Goal: Ask a question: Seek information or help from site administrators or community

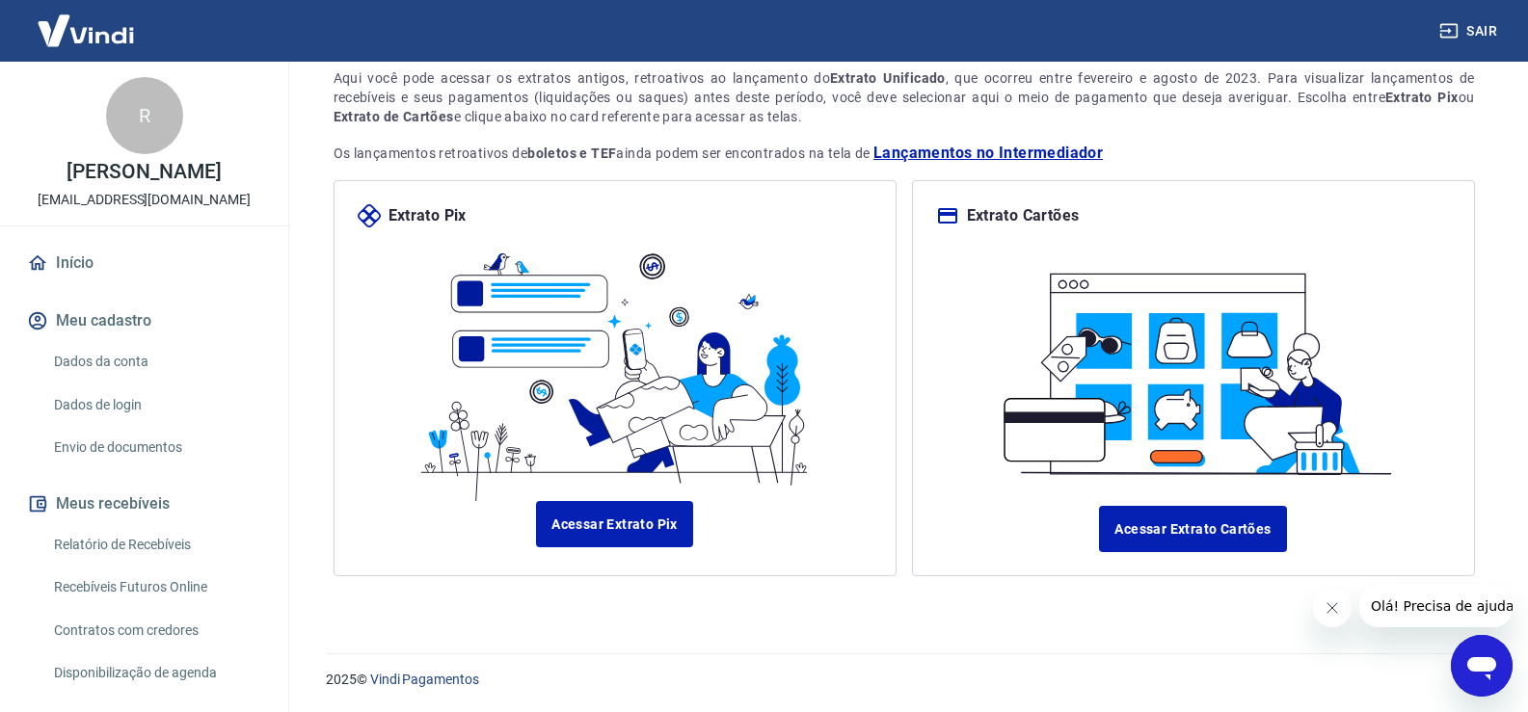
scroll to position [117, 0]
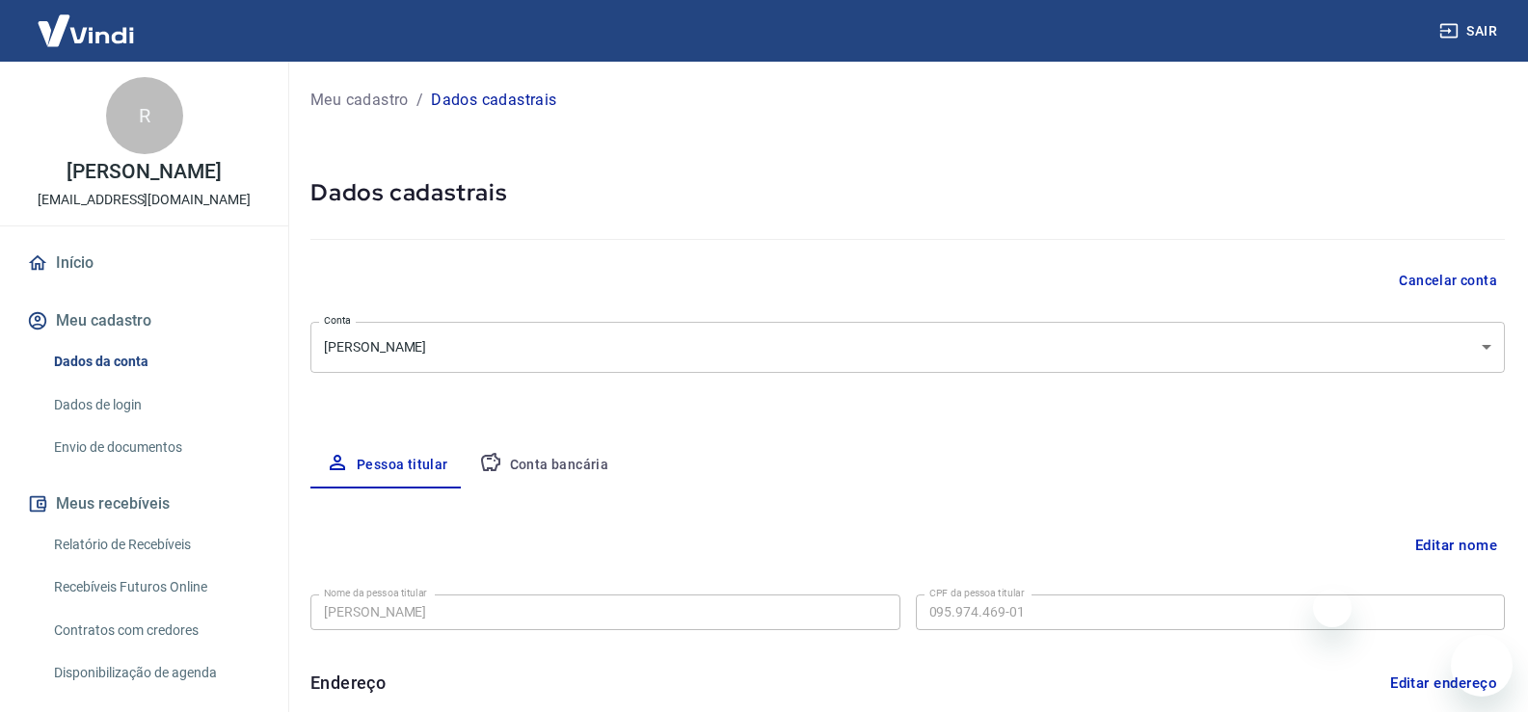
select select "PR"
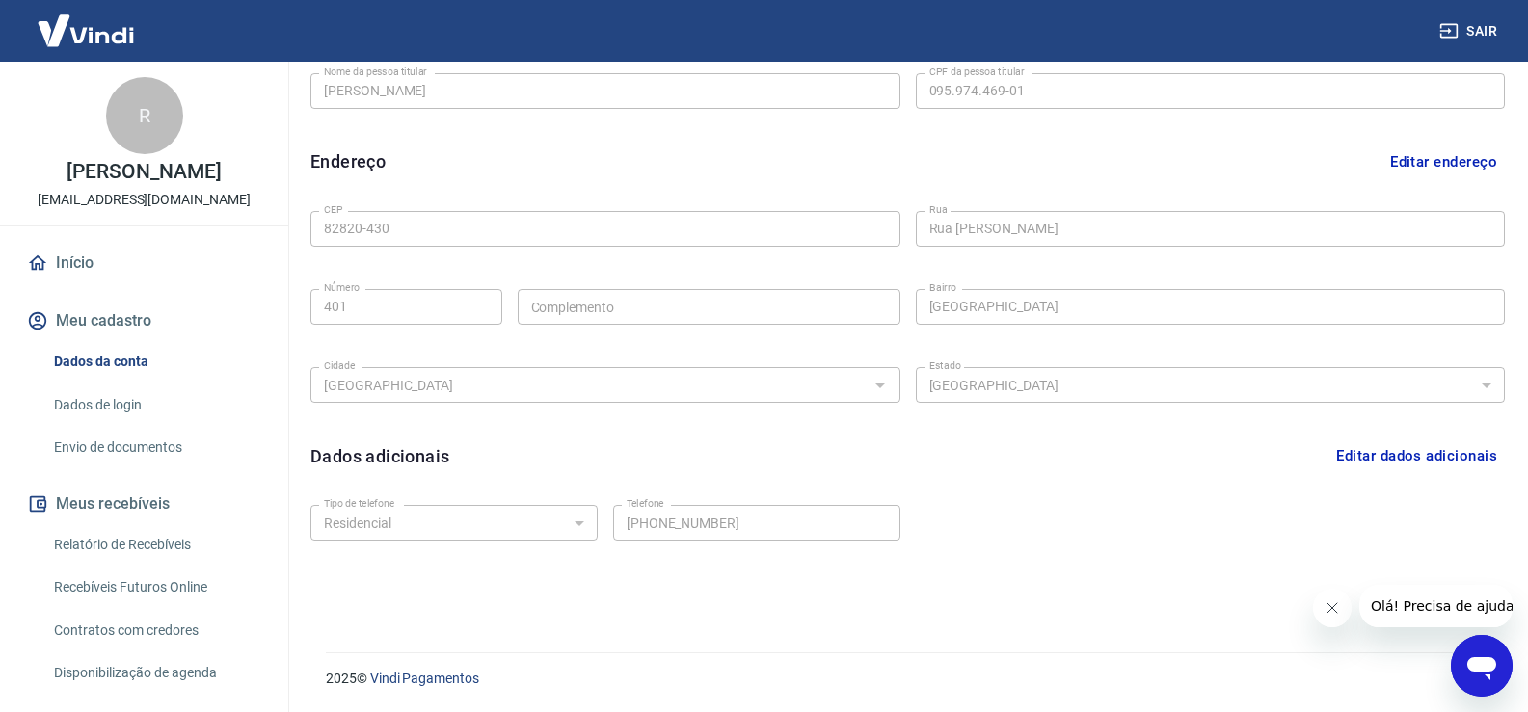
scroll to position [117, 0]
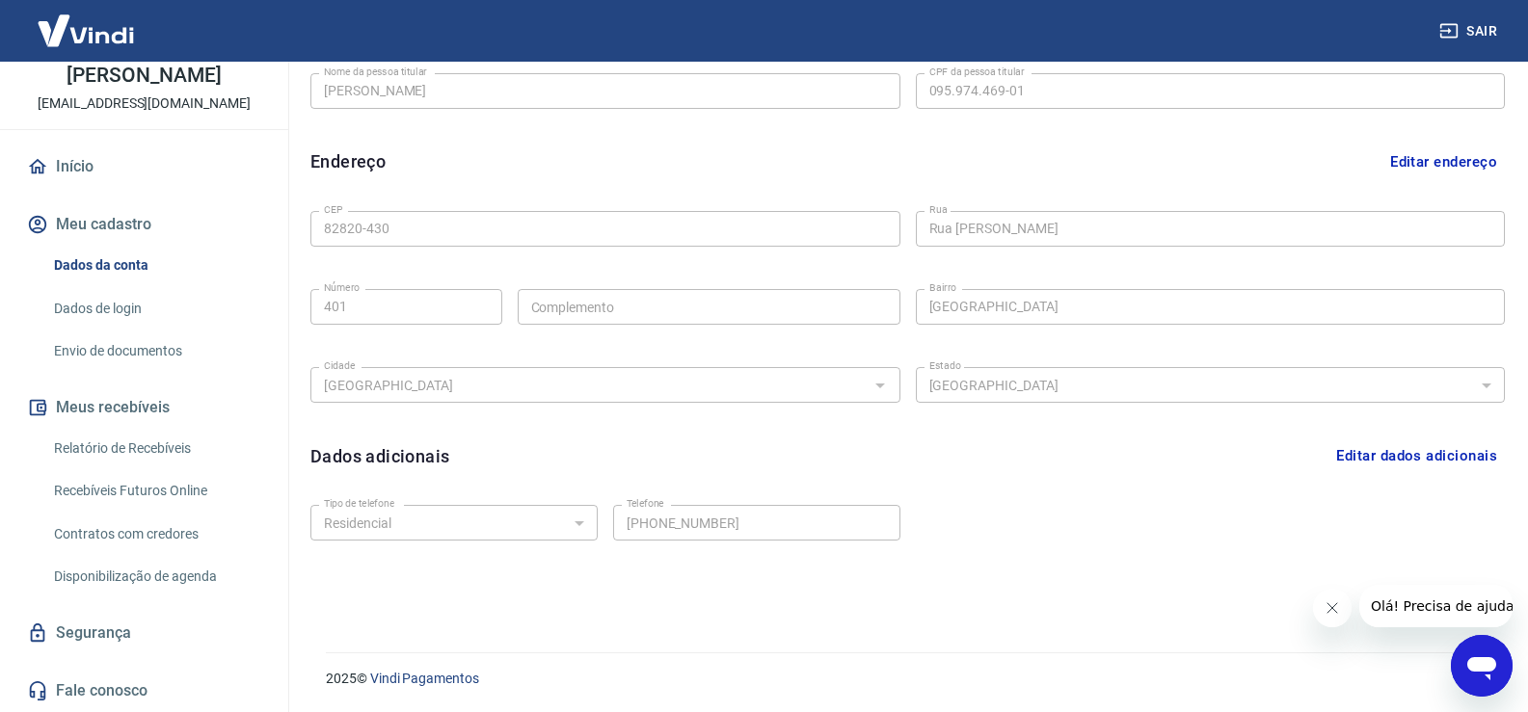
click at [108, 677] on link "Fale conosco" at bounding box center [144, 691] width 242 height 42
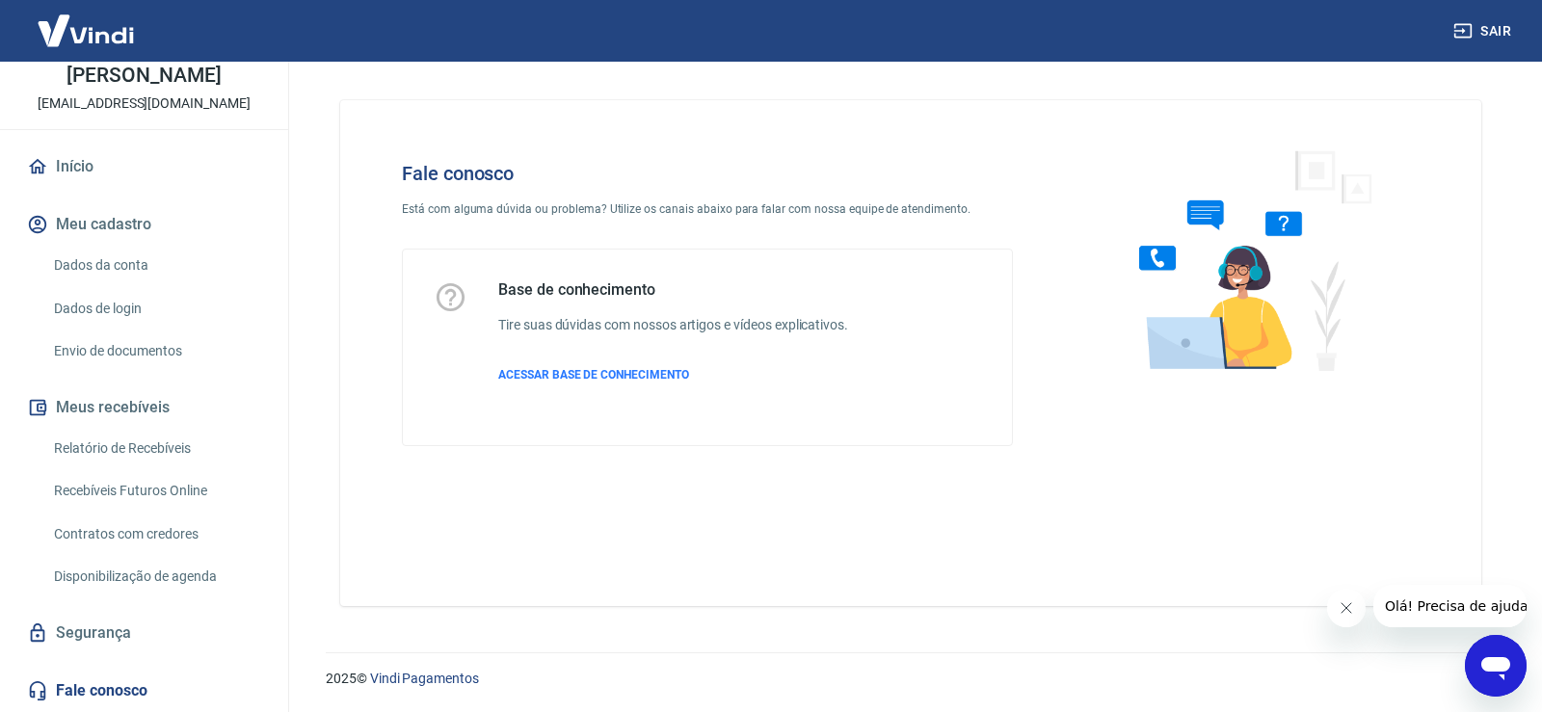
click at [1518, 672] on div "Abrir janela de mensagens" at bounding box center [1496, 666] width 58 height 58
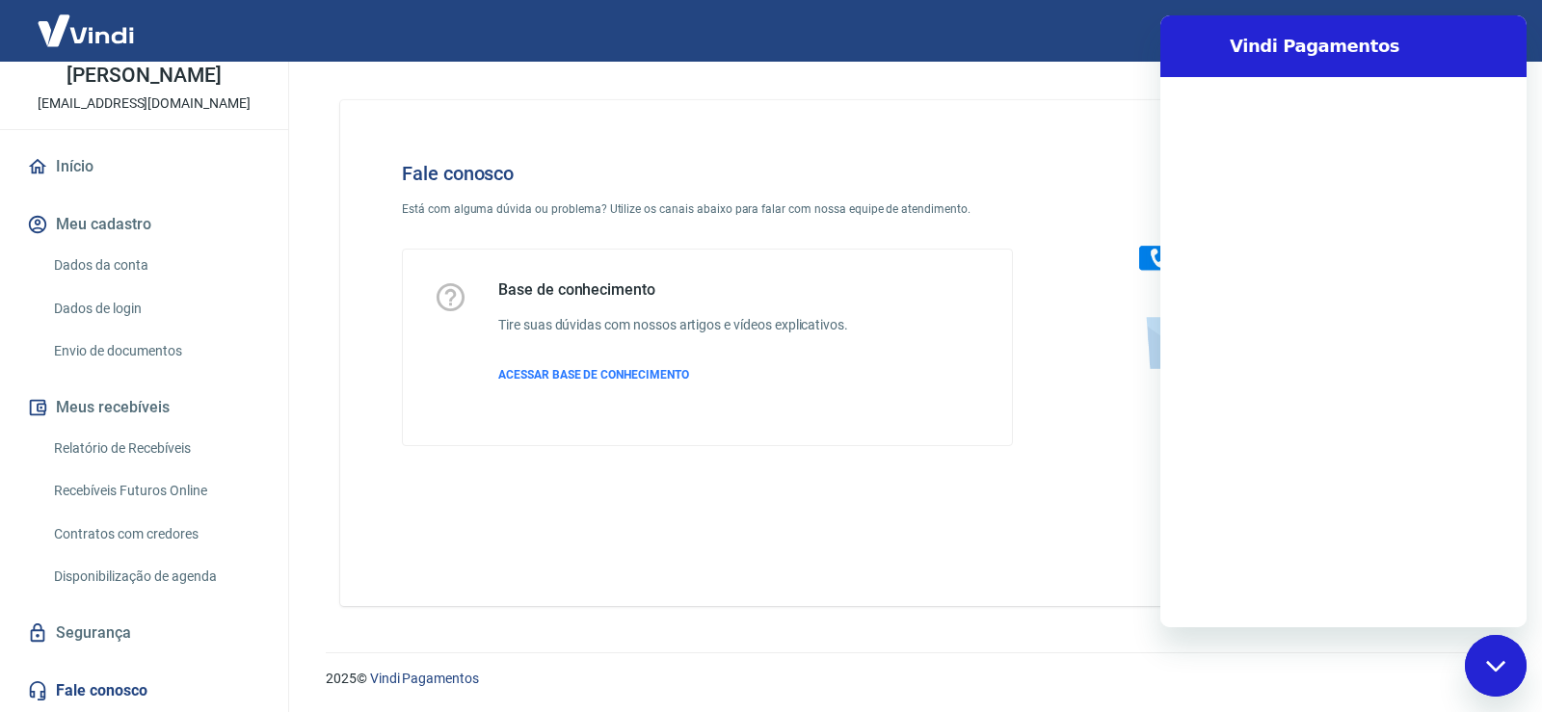
click at [1372, 455] on div at bounding box center [1343, 352] width 366 height 550
click at [1318, 576] on div at bounding box center [1343, 352] width 366 height 550
click at [1504, 664] on icon "Fechar janela de mensagens" at bounding box center [1496, 666] width 20 height 13
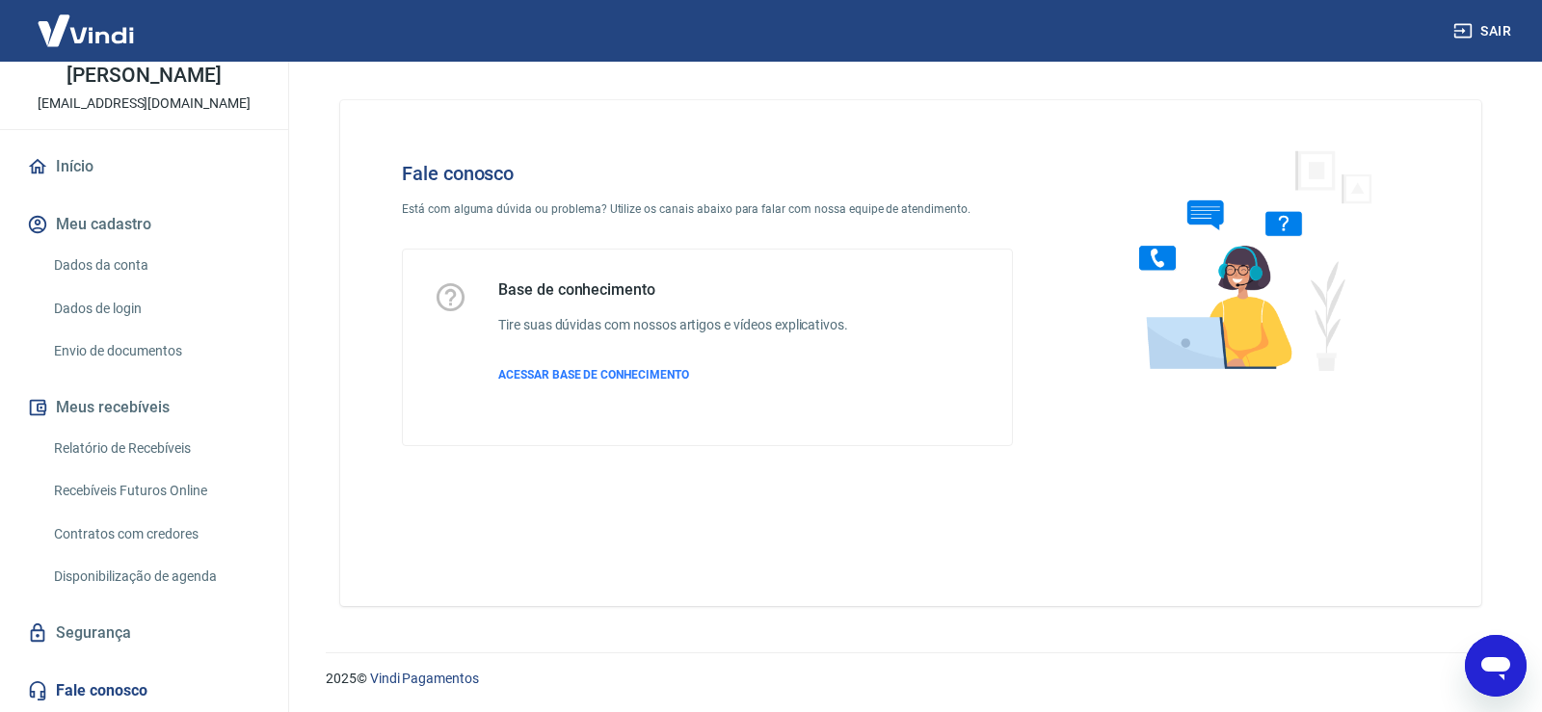
click at [1504, 664] on icon "Abrir janela de mensagens" at bounding box center [1495, 668] width 29 height 23
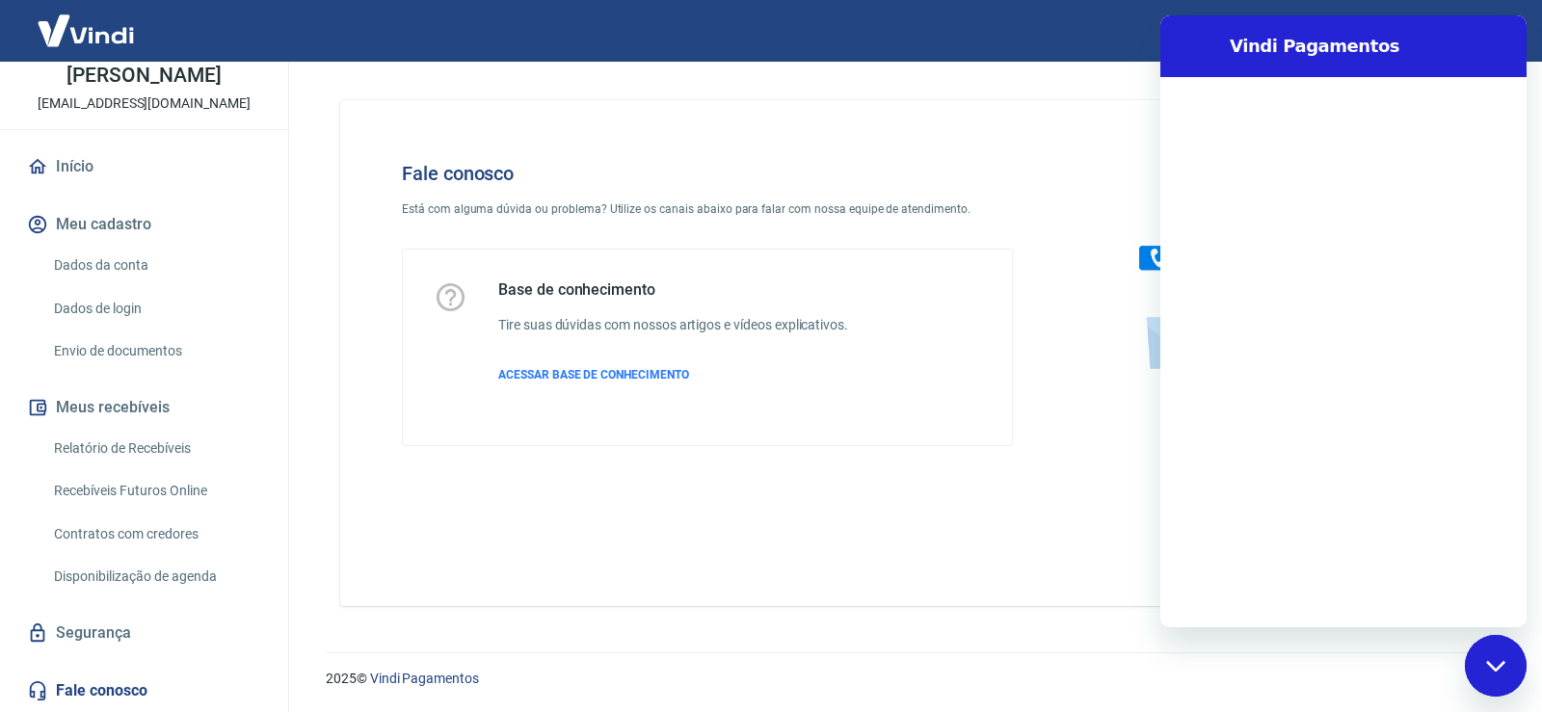
drag, startPoint x: 1283, startPoint y: 46, endPoint x: 2456, endPoint y: 28, distance: 1173.1
click at [1283, 46] on h2 "Vindi Pagamentos" at bounding box center [1372, 46] width 285 height 23
drag, startPoint x: 1317, startPoint y: 37, endPoint x: 1170, endPoint y: 173, distance: 200.5
click at [1219, 147] on div "Vindi Pagamentos" at bounding box center [1343, 321] width 366 height 612
drag, startPoint x: 909, startPoint y: 358, endPoint x: 832, endPoint y: 474, distance: 139.8
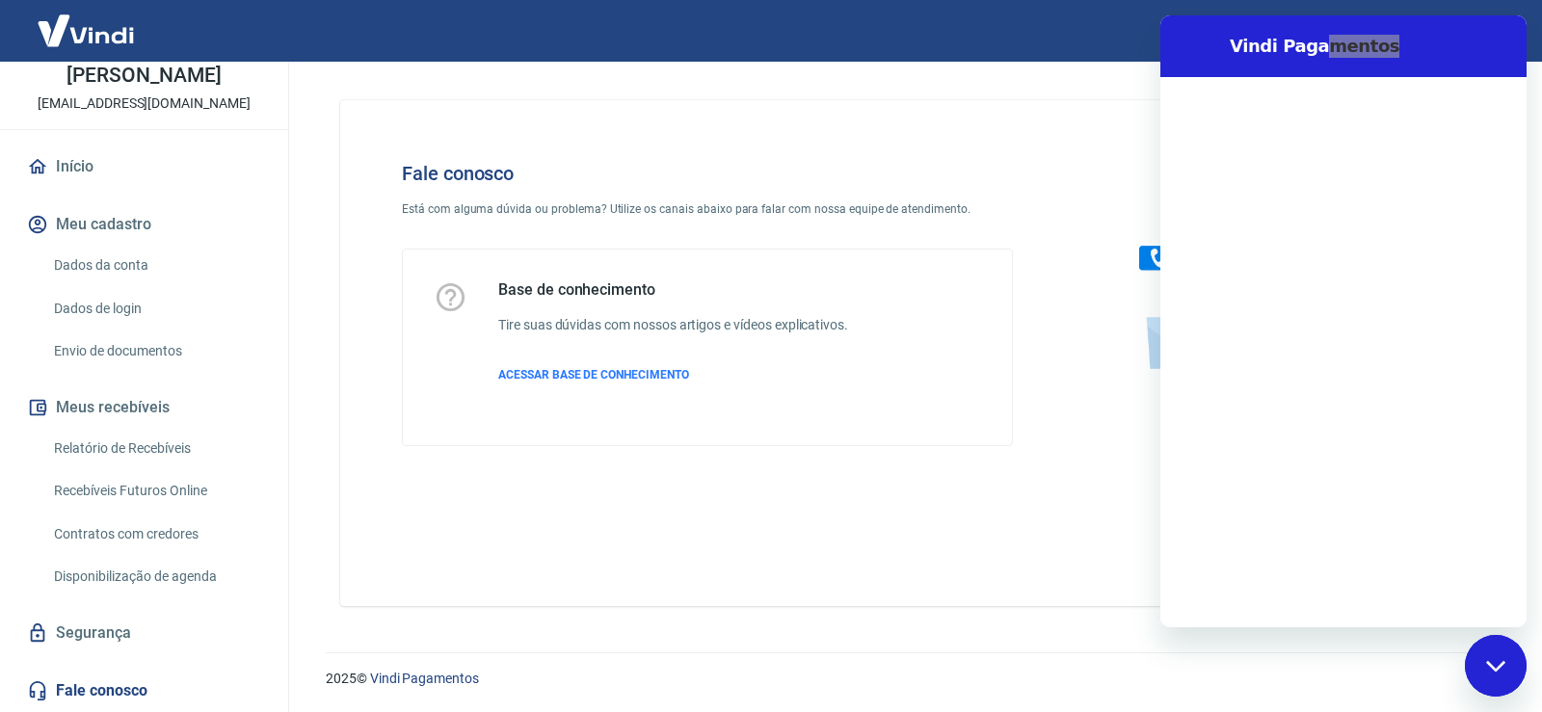
click at [863, 435] on div "Base de conhecimento Tire suas dúvidas com nossos artigos e vídeos explicativos…" at bounding box center [707, 348] width 609 height 196
drag, startPoint x: 905, startPoint y: 561, endPoint x: 969, endPoint y: 508, distance: 82.8
click at [926, 550] on div "Fale conosco Está com alguma dúvida ou problema? Utilize os canais abaixo para …" at bounding box center [910, 353] width 1141 height 506
click at [1147, 262] on img at bounding box center [1247, 259] width 293 height 257
click at [1498, 666] on icon "Fechar janela de mensagens" at bounding box center [1496, 666] width 20 height 13
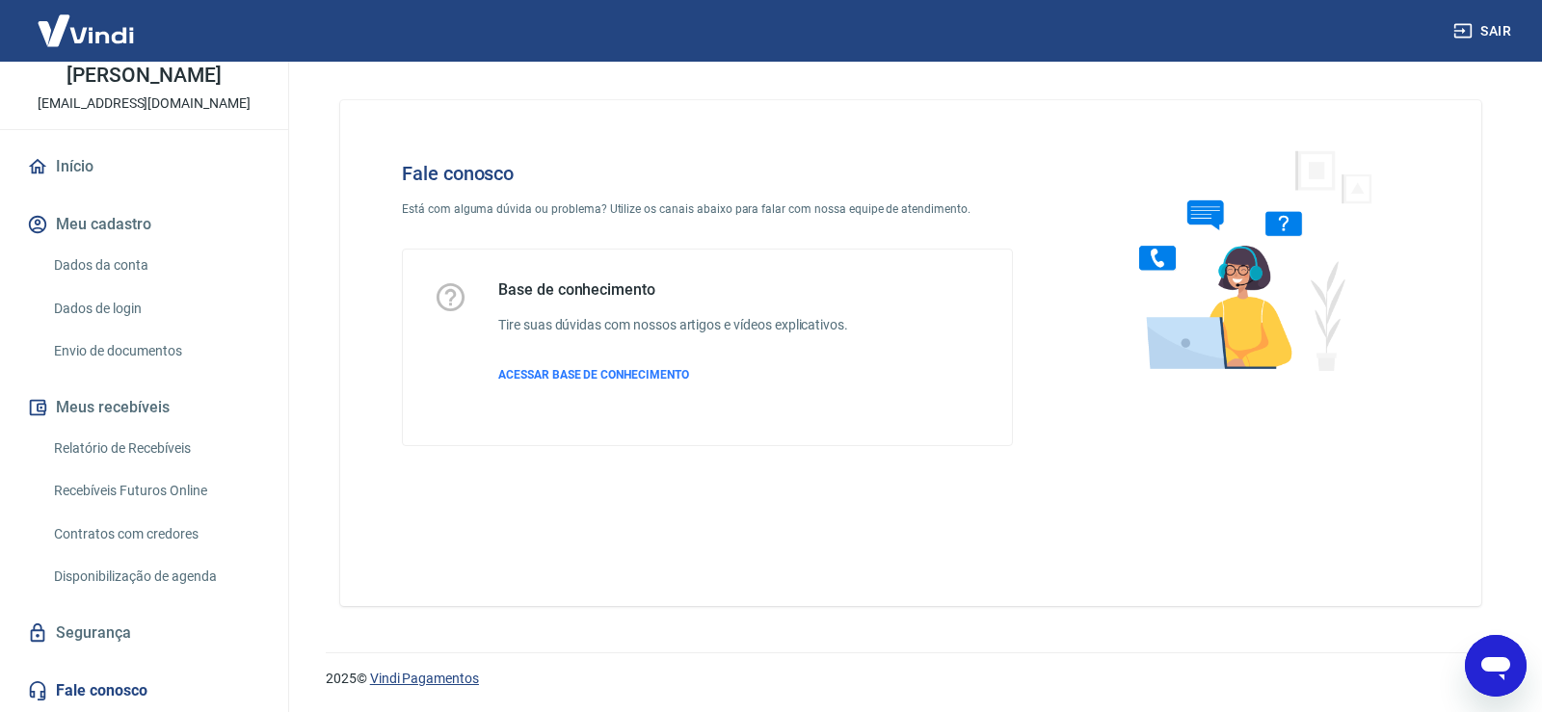
click at [411, 677] on link "Vindi Pagamentos" at bounding box center [424, 678] width 109 height 15
click at [1493, 640] on div "Abrir janela de mensagens" at bounding box center [1496, 666] width 58 height 58
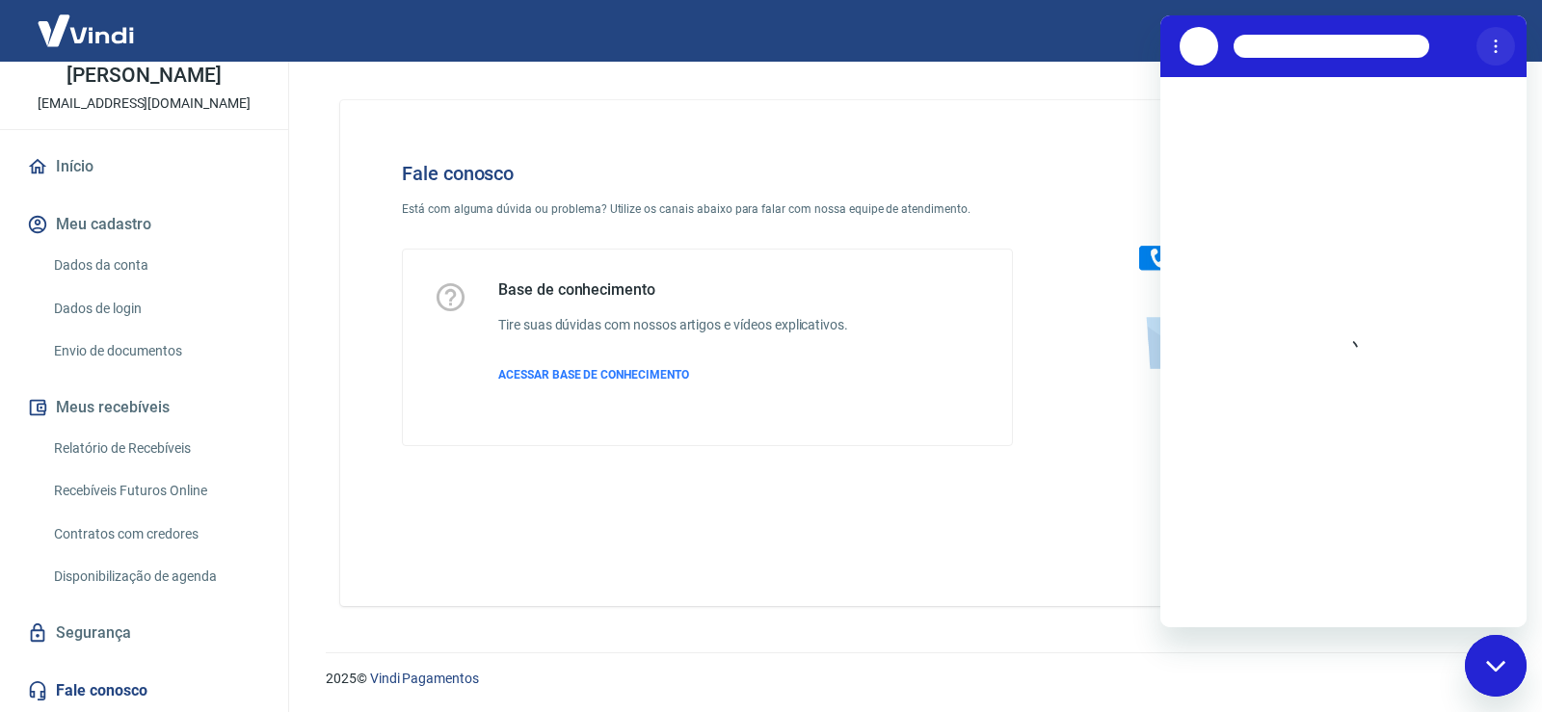
click at [1492, 36] on button "Menu de opções" at bounding box center [1496, 46] width 39 height 39
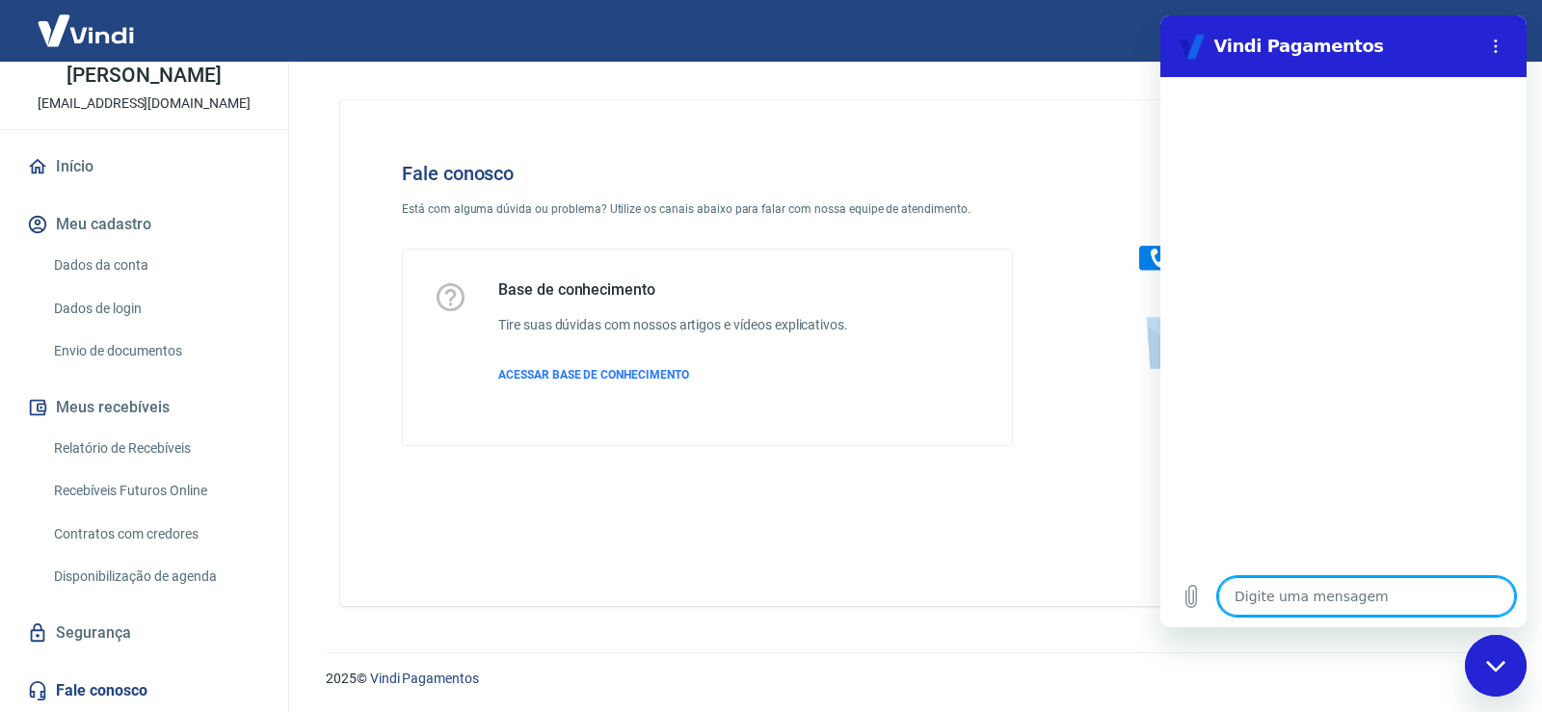
type textarea "b"
type textarea "x"
type textarea "bo"
type textarea "x"
type textarea "boa"
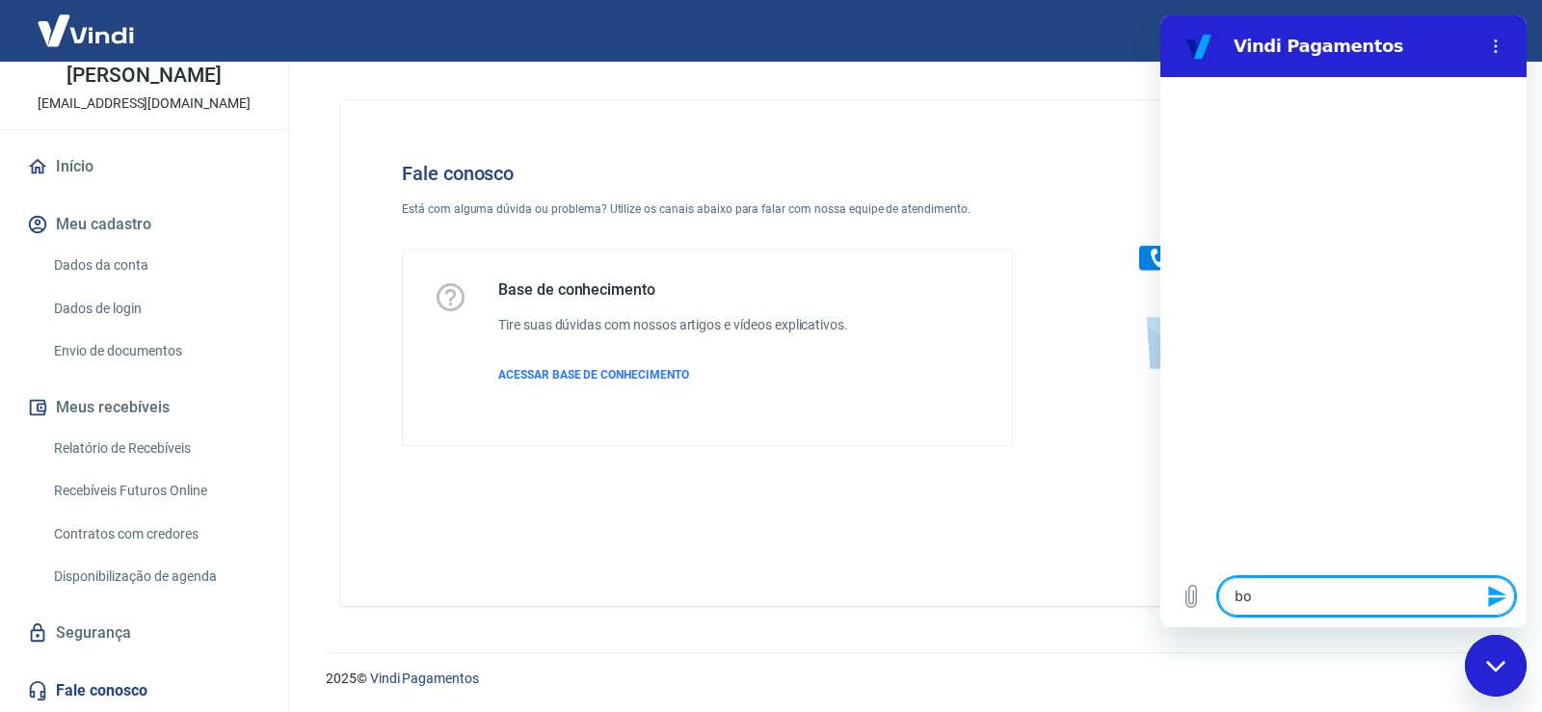
type textarea "x"
type textarea "boa"
type textarea "x"
type textarea "boa t"
type textarea "x"
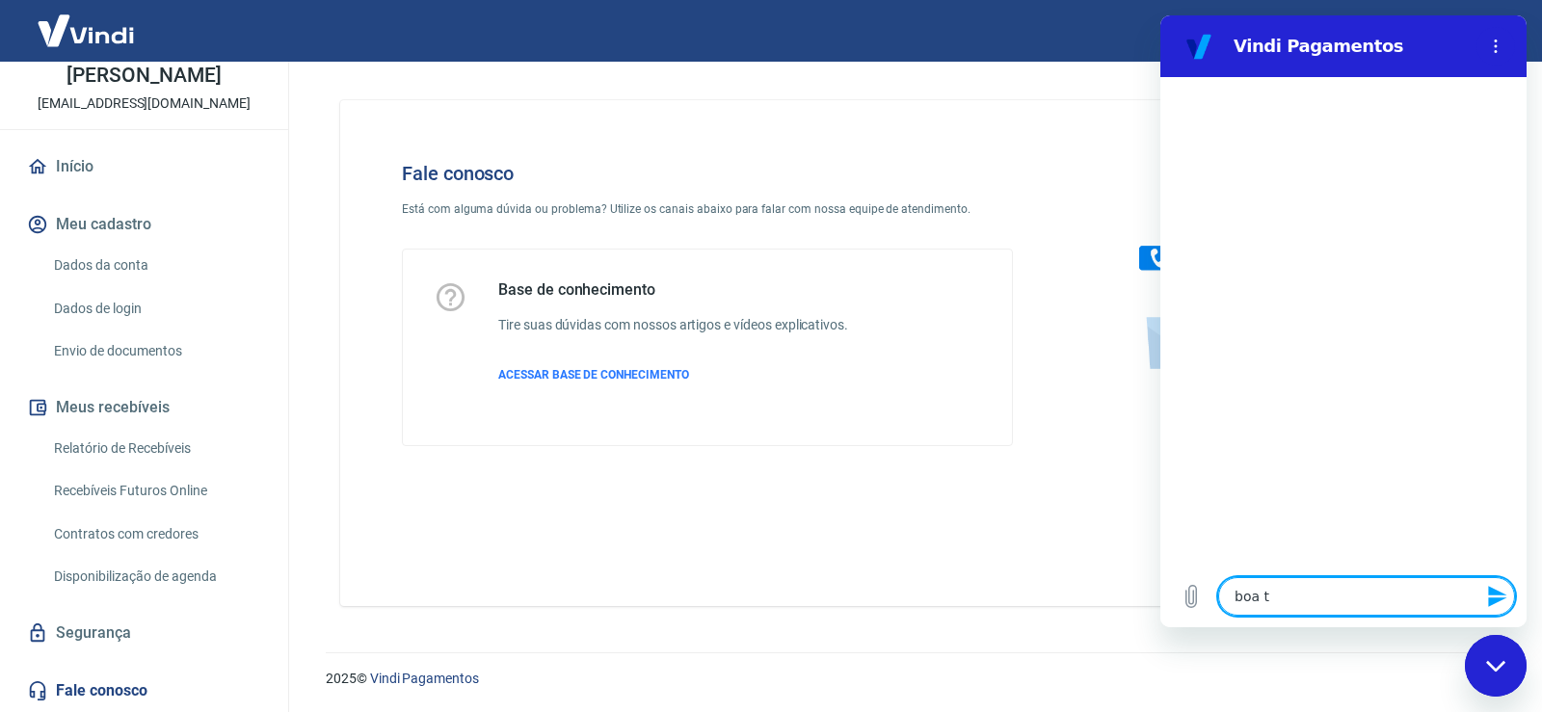
type textarea "boa ta"
type textarea "x"
type textarea "boa tar"
type textarea "x"
type textarea "boa tard"
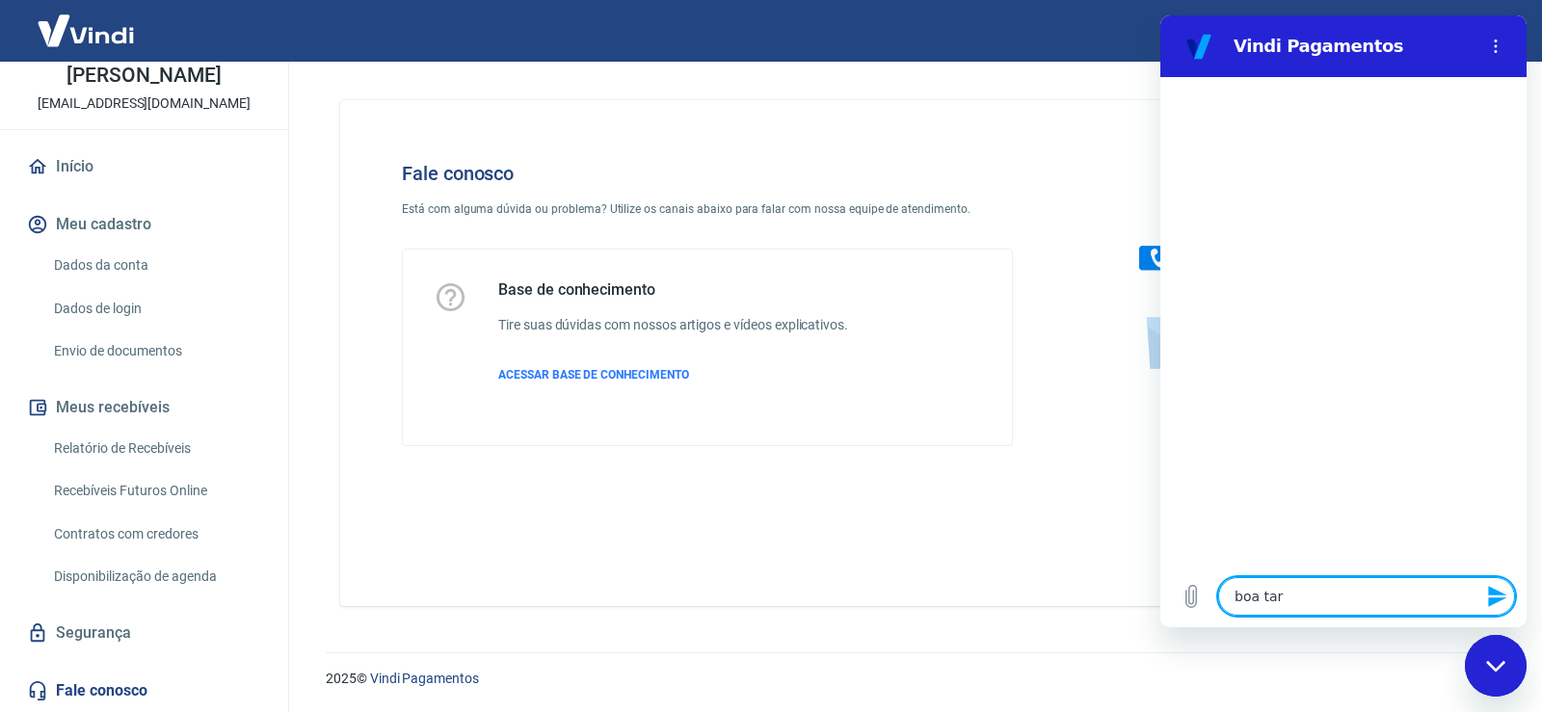
type textarea "x"
type textarea "boa tarde"
type textarea "x"
type textarea "boa tarde"
type textarea "x"
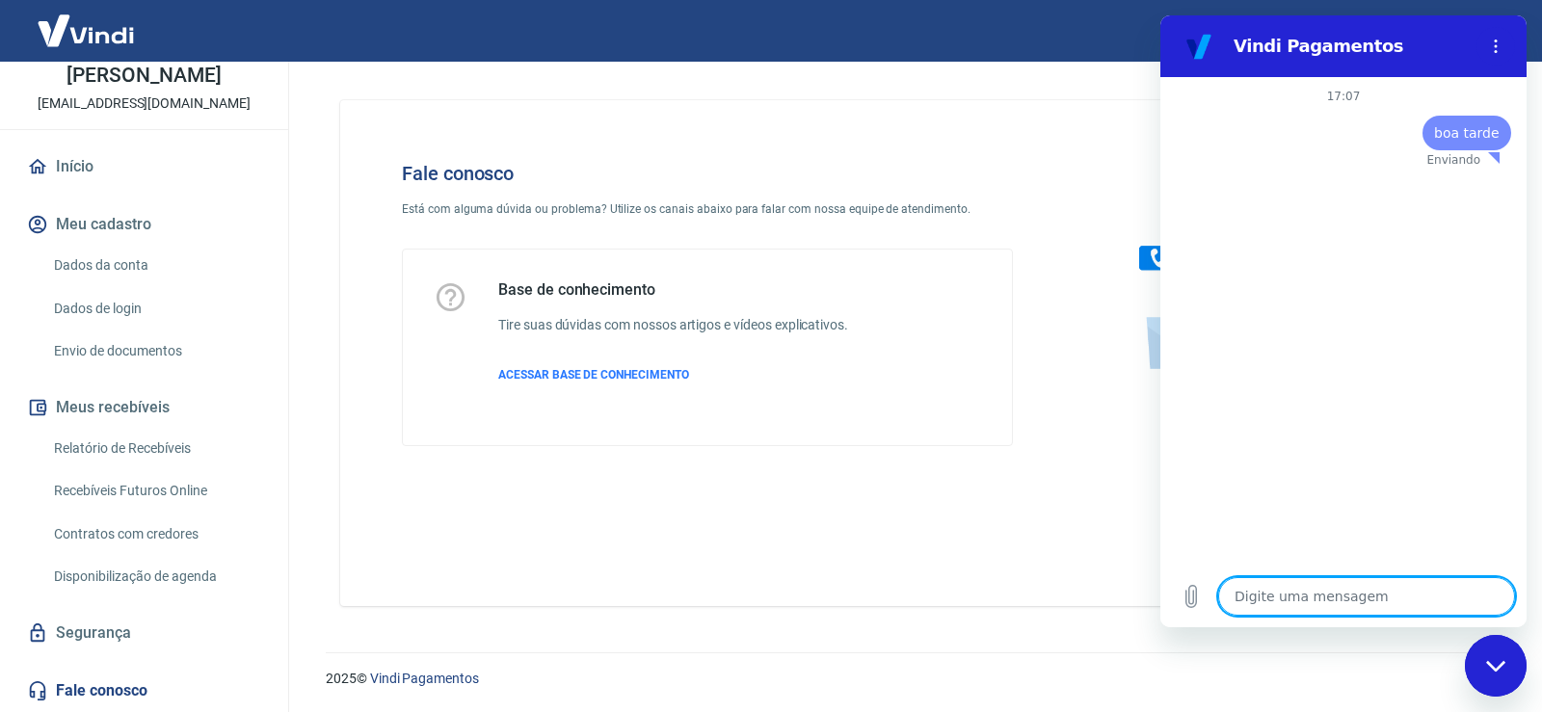
type textarea "x"
type textarea "p"
type textarea "x"
type textarea "pr"
type textarea "x"
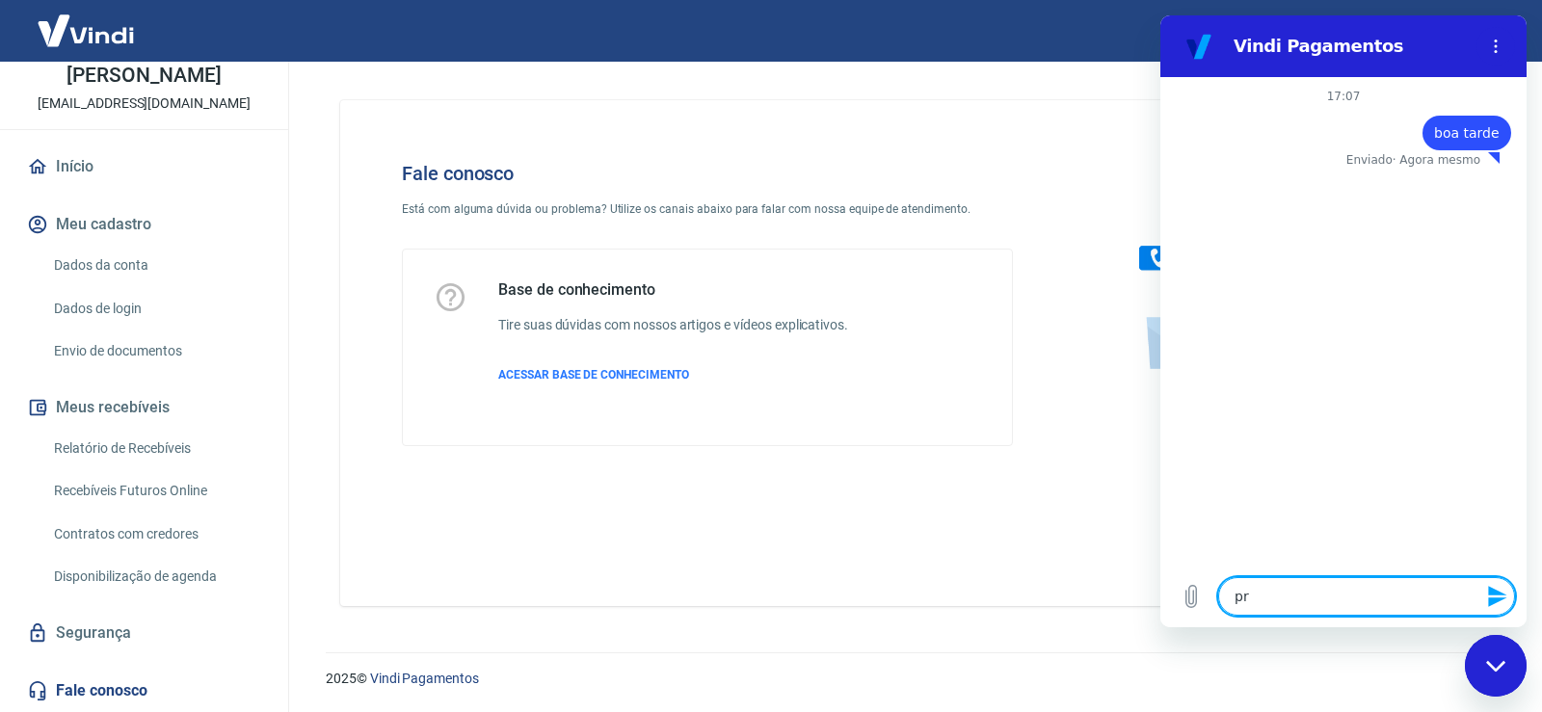
type textarea "pre"
type textarea "x"
type textarea "prec"
type textarea "x"
type textarea "preci"
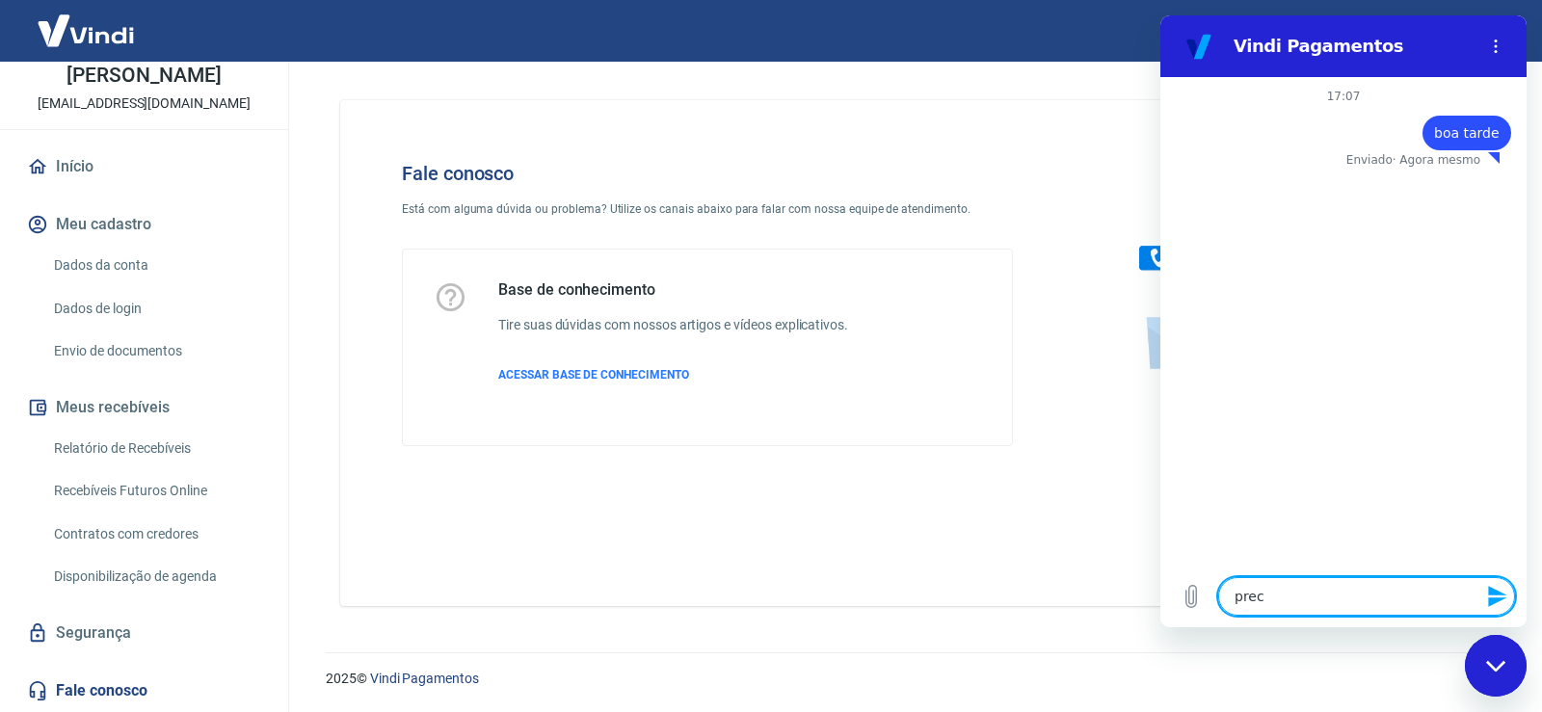
type textarea "x"
type textarea "precis"
type textarea "x"
type textarea "preciso"
type textarea "x"
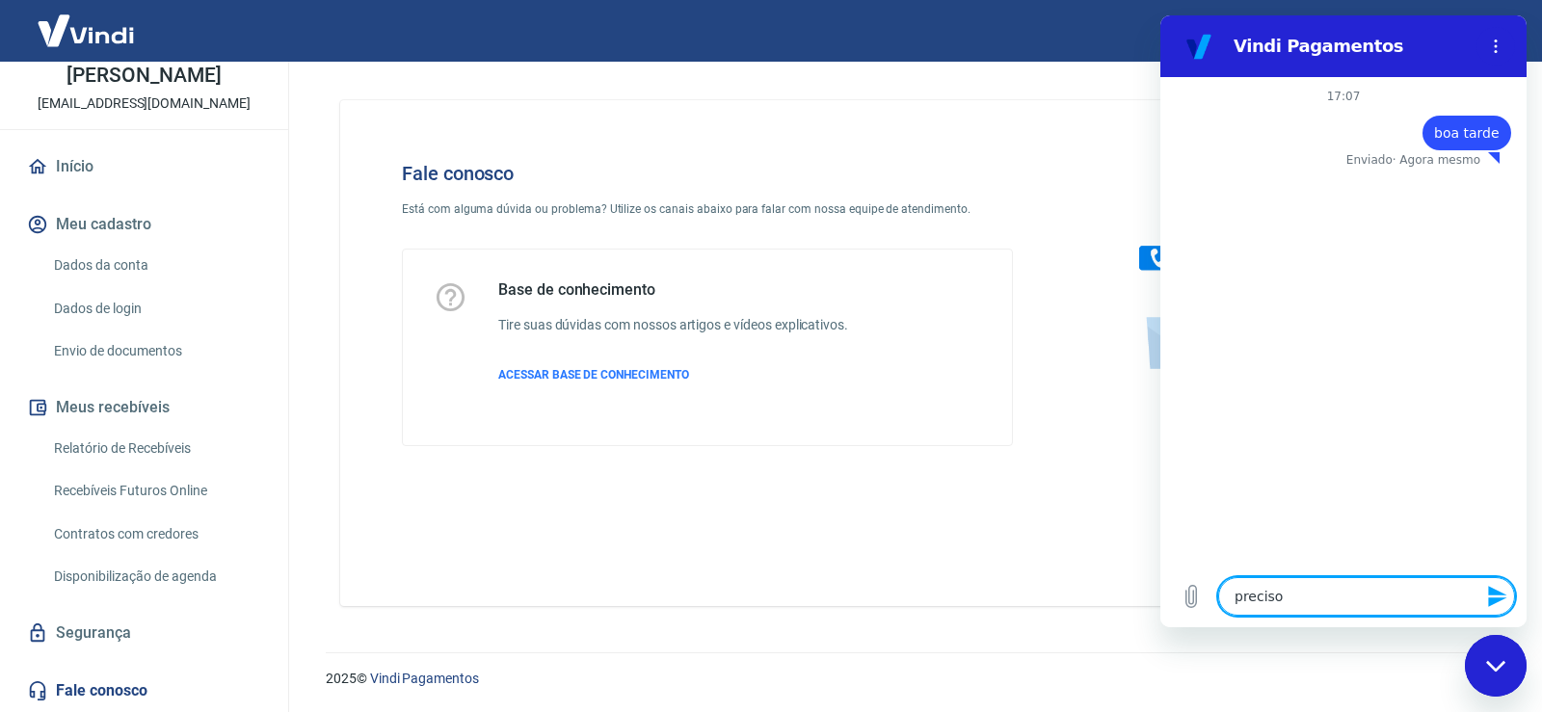
type textarea "preciso"
type textarea "x"
type textarea "preciso d"
type textarea "x"
type textarea "preciso de"
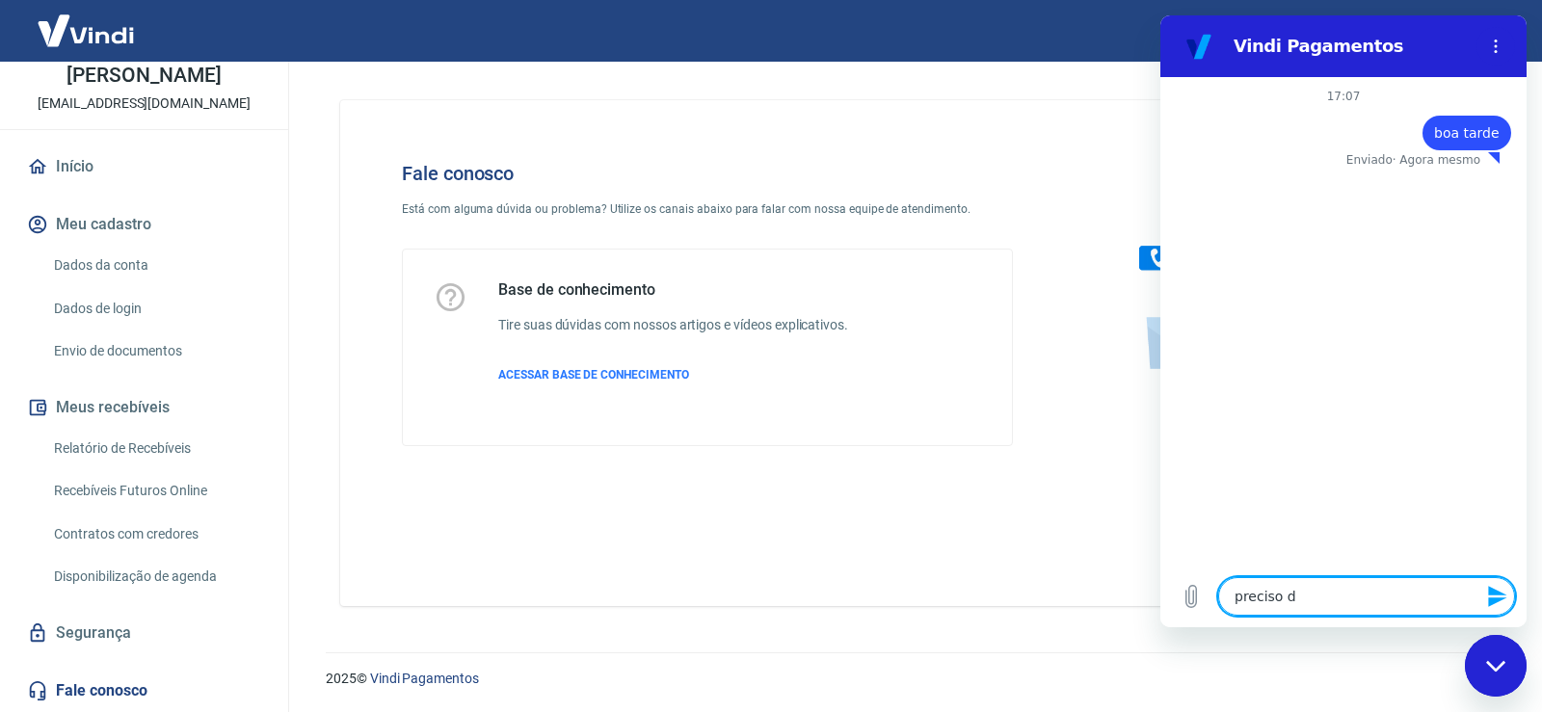
type textarea "x"
type textarea "preciso de"
type textarea "x"
type textarea "preciso de u"
type textarea "x"
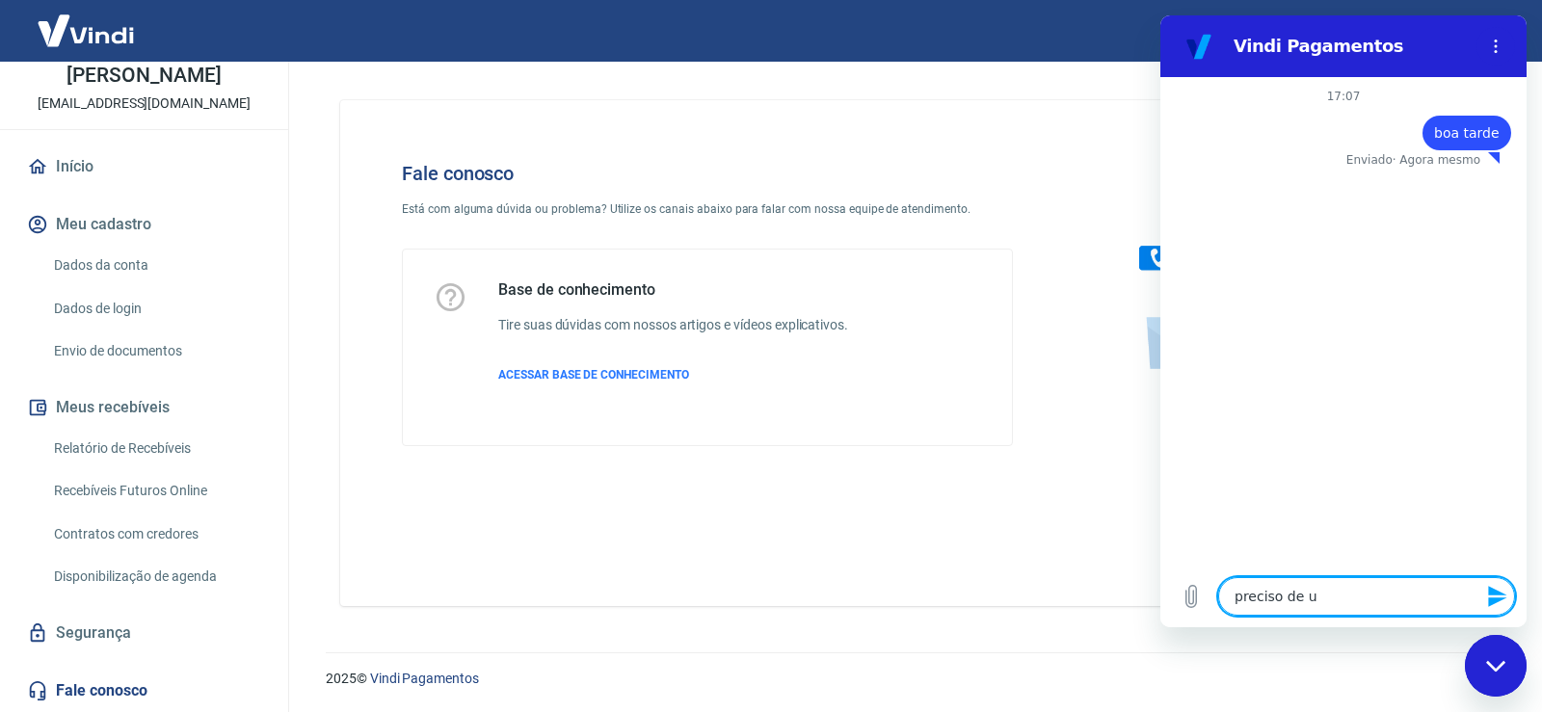
type textarea "preciso de um"
type textarea "x"
type textarea "preciso de um"
type textarea "x"
type textarea "preciso de um c"
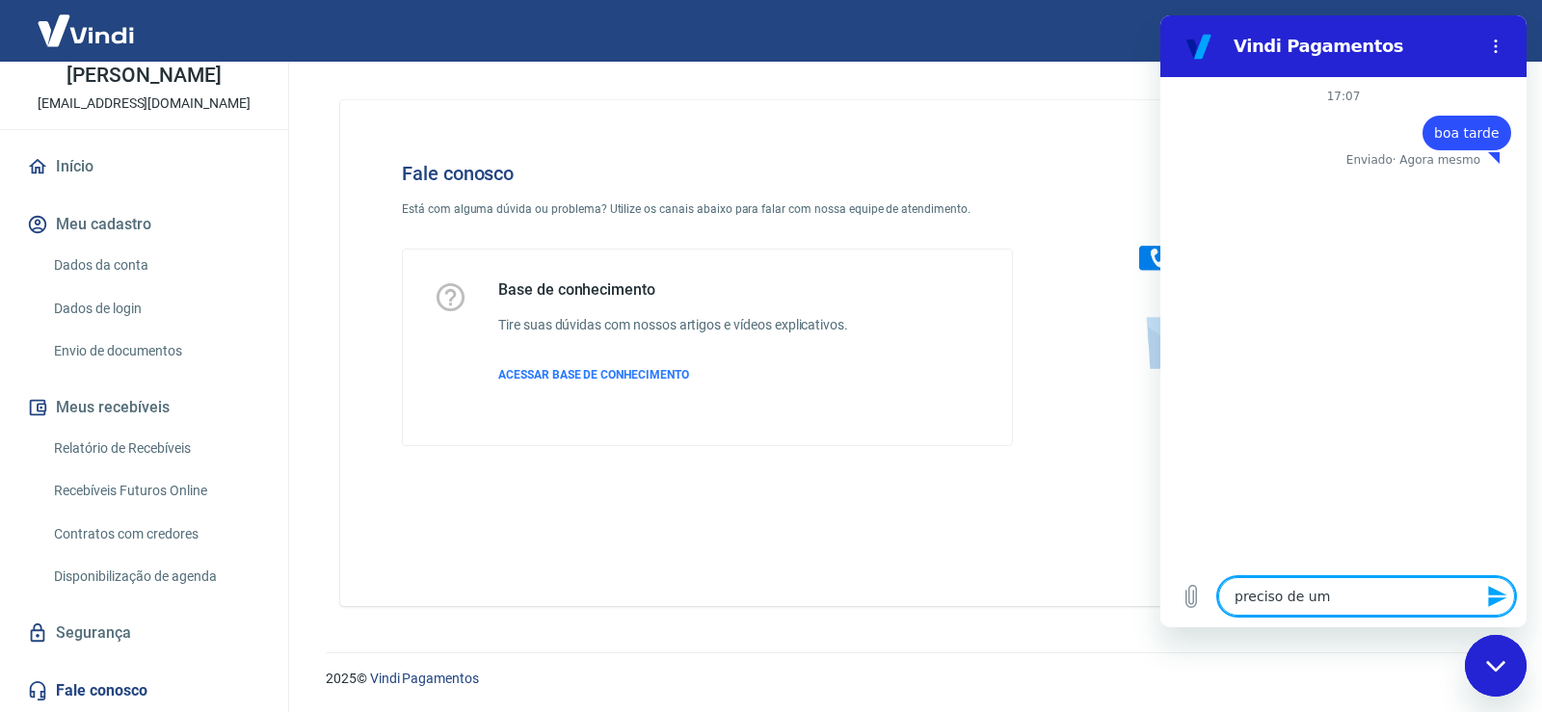
type textarea "x"
type textarea "preciso de um ct"
type textarea "x"
type textarea "preciso de um ctt"
type textarea "x"
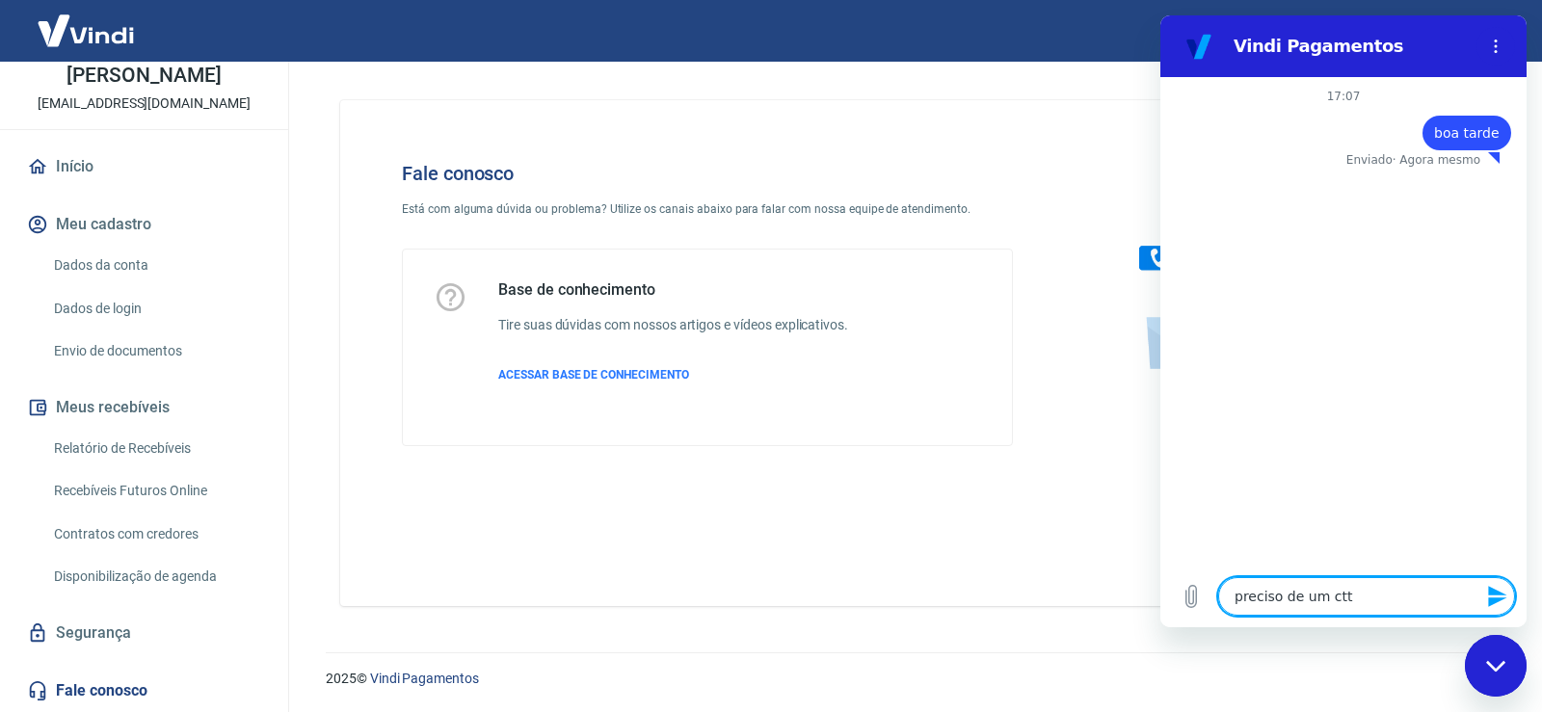
type textarea "preciso de um ctt"
type textarea "x"
type textarea "preciso de um ctt d"
type textarea "x"
type textarea "preciso de um ctt de"
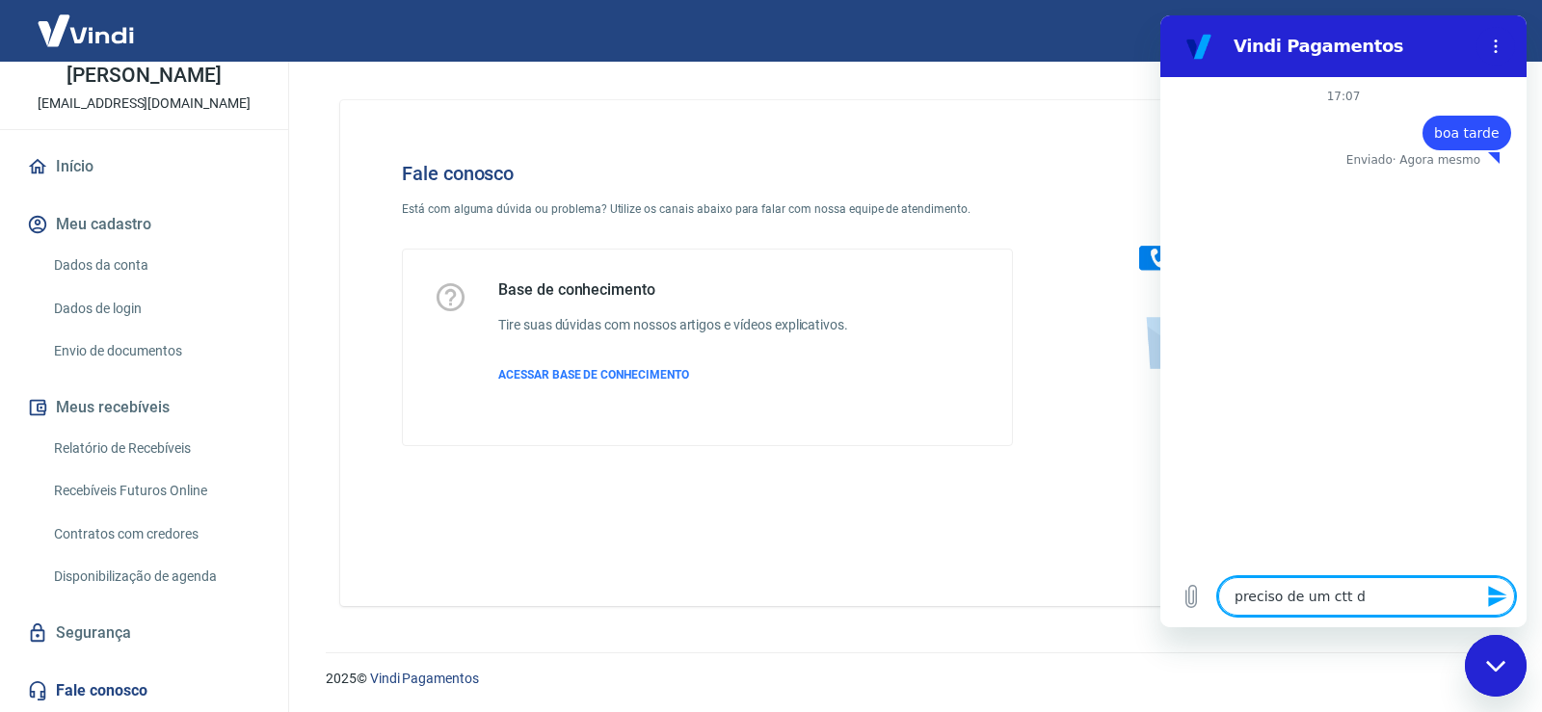
type textarea "x"
type textarea "preciso de um ctt de"
type textarea "x"
type textarea "preciso de um ctt de s"
type textarea "x"
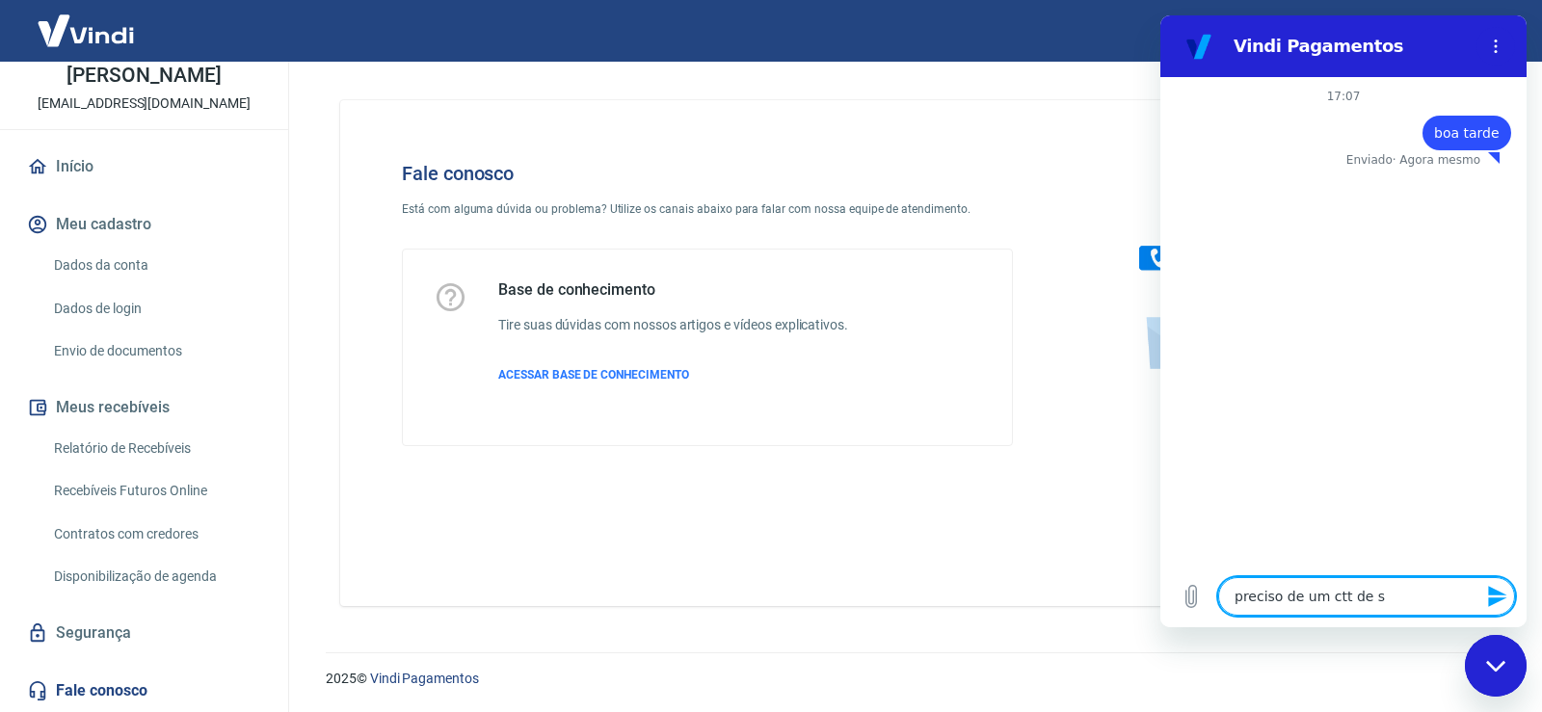
type textarea "preciso de um ctt de su"
type textarea "x"
type textarea "preciso de um ctt de sup"
type textarea "x"
type textarea "preciso de um ctt de supo"
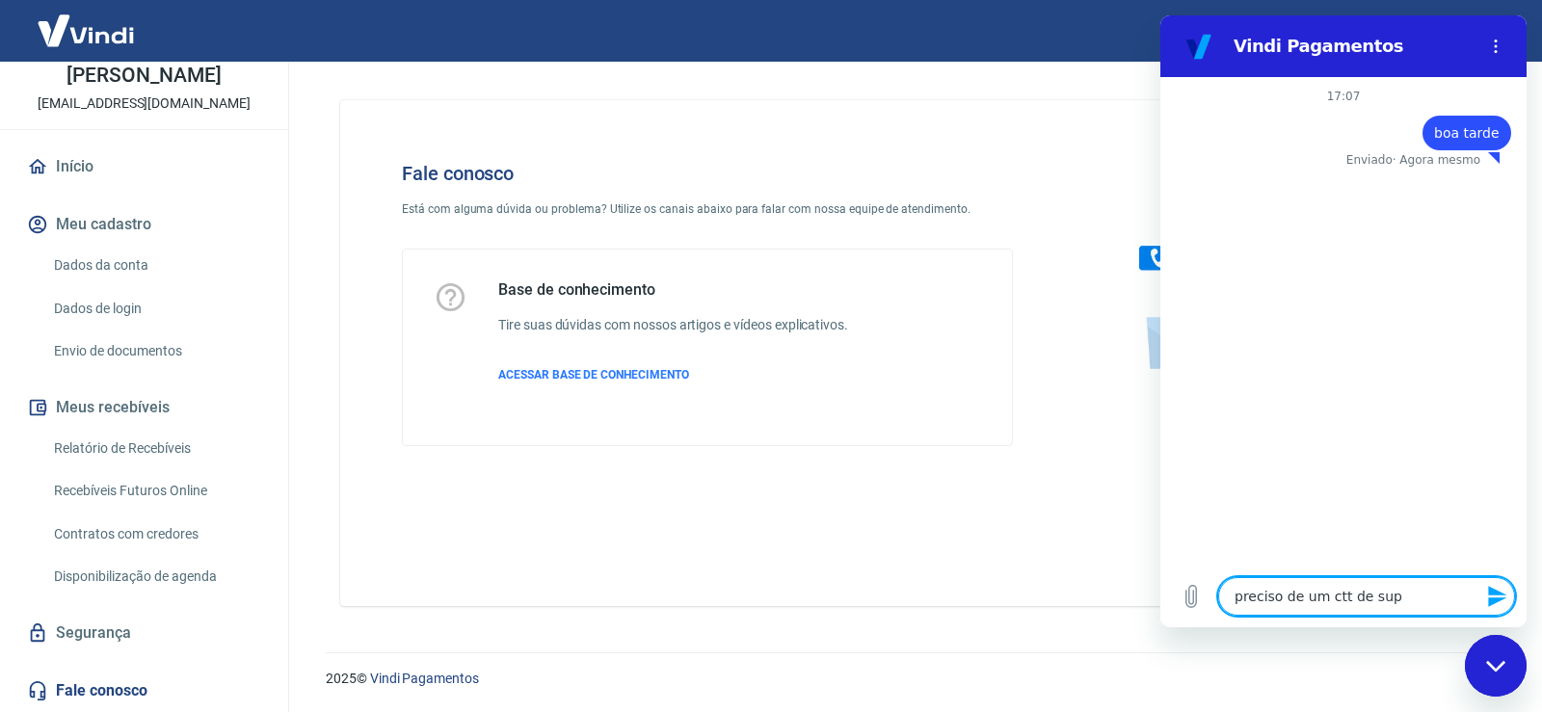
type textarea "x"
type textarea "preciso de um ctt de supor"
type textarea "x"
type textarea "preciso de um ctt de suport"
type textarea "x"
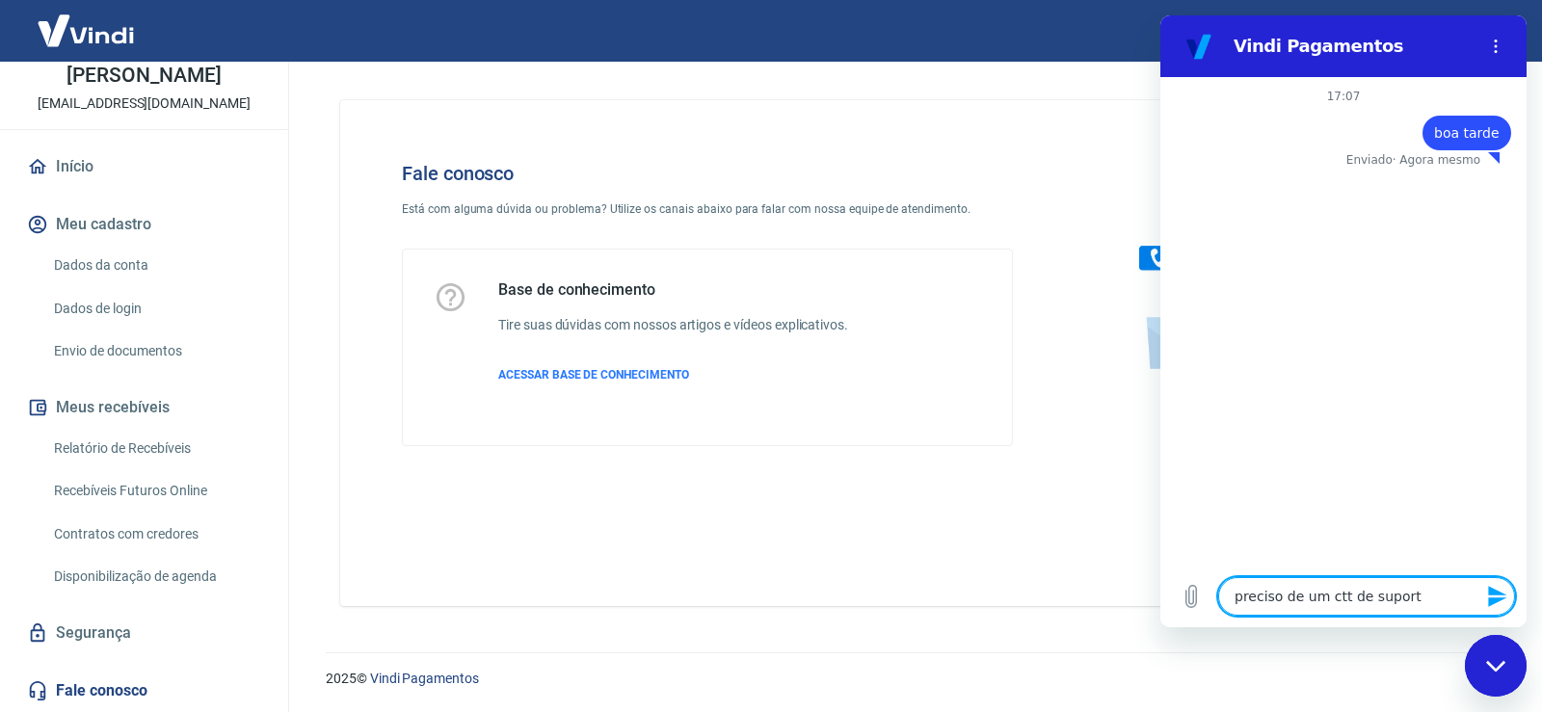
type textarea "preciso de um ctt de suporte"
type textarea "x"
type textarea "preciso de um ctt de suporte"
type textarea "x"
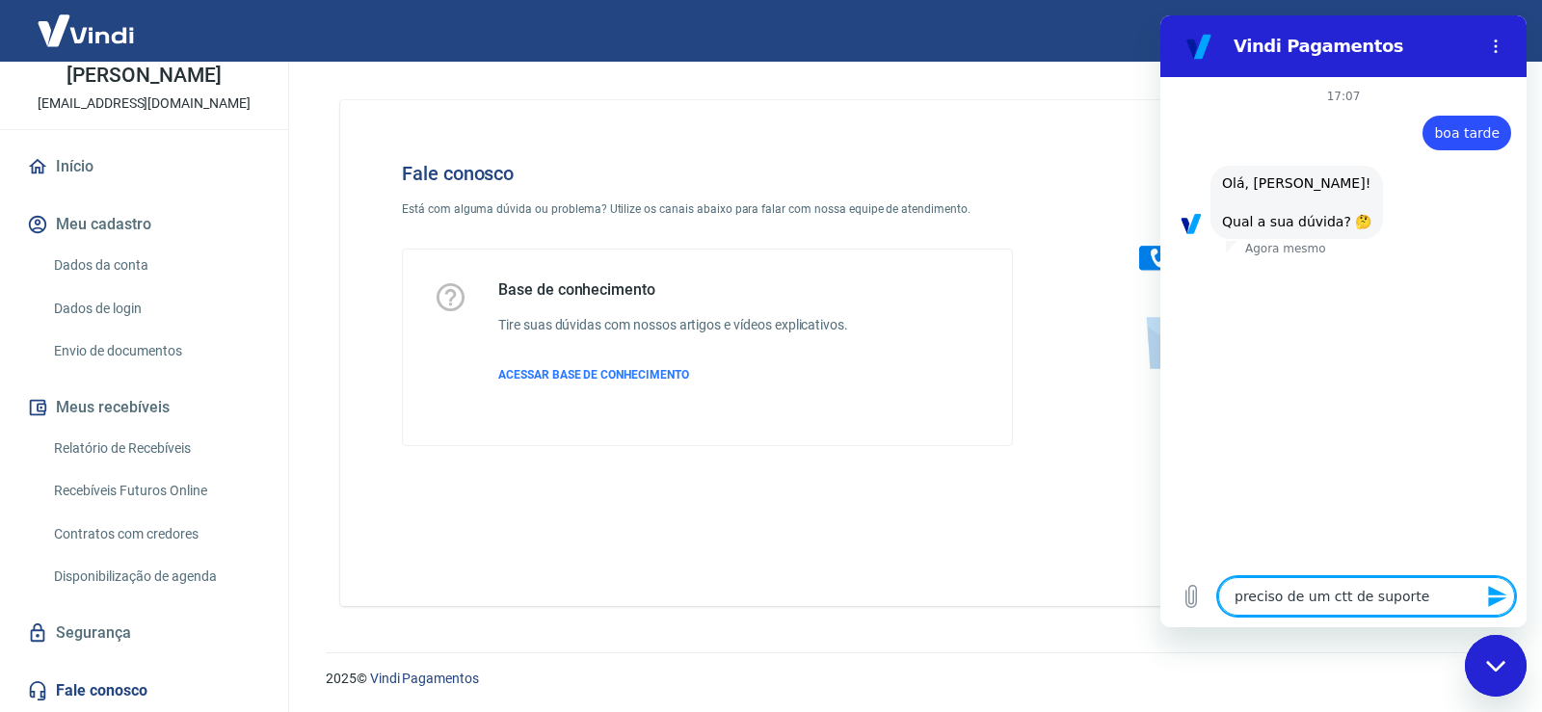
type textarea "preciso de um ctt de suporte a"
type textarea "x"
type textarea "preciso de um ctt de suporte ao"
type textarea "x"
type textarea "preciso de um ctt de suporte ao"
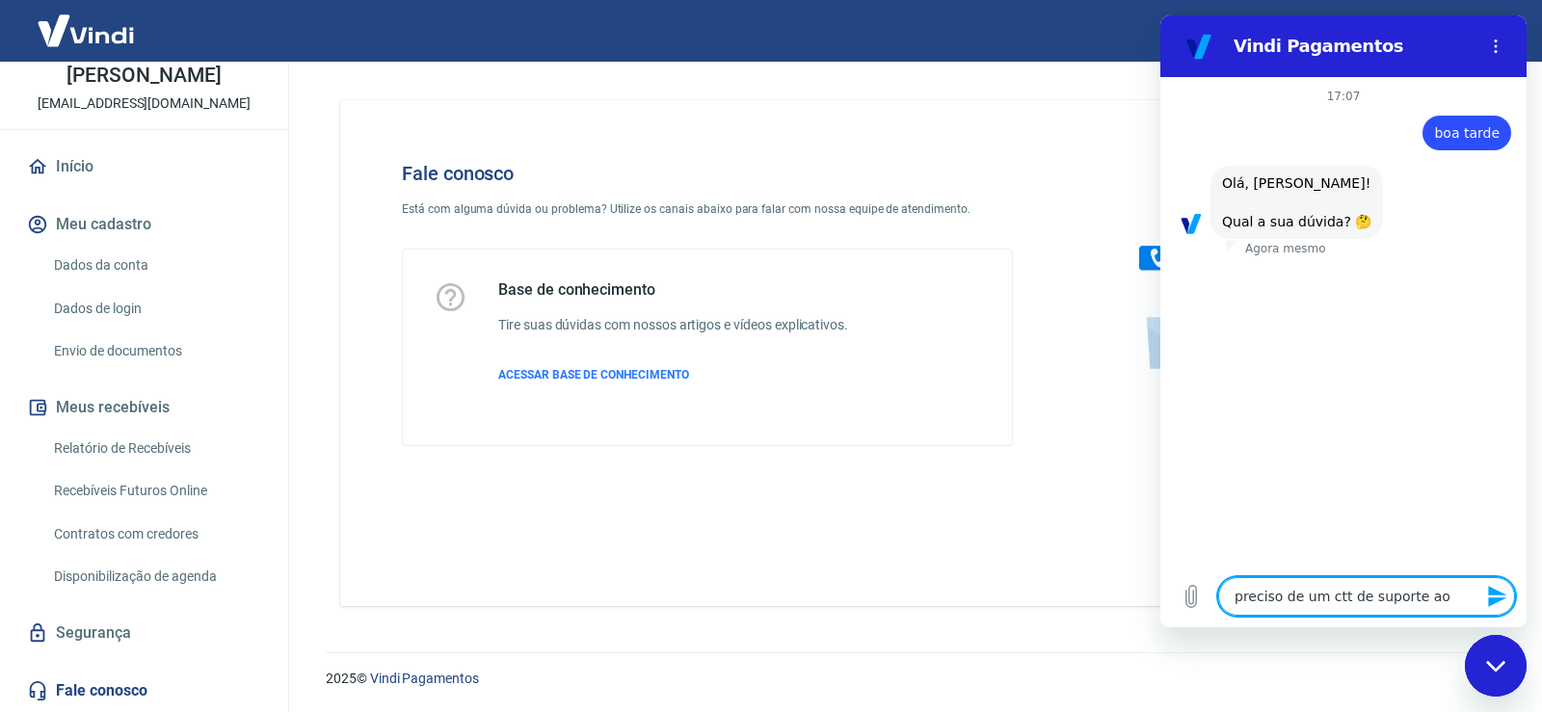
type textarea "x"
type textarea "preciso de um ctt de suporte ao f"
type textarea "x"
type textarea "preciso de um ctt de suporte ao fi"
type textarea "x"
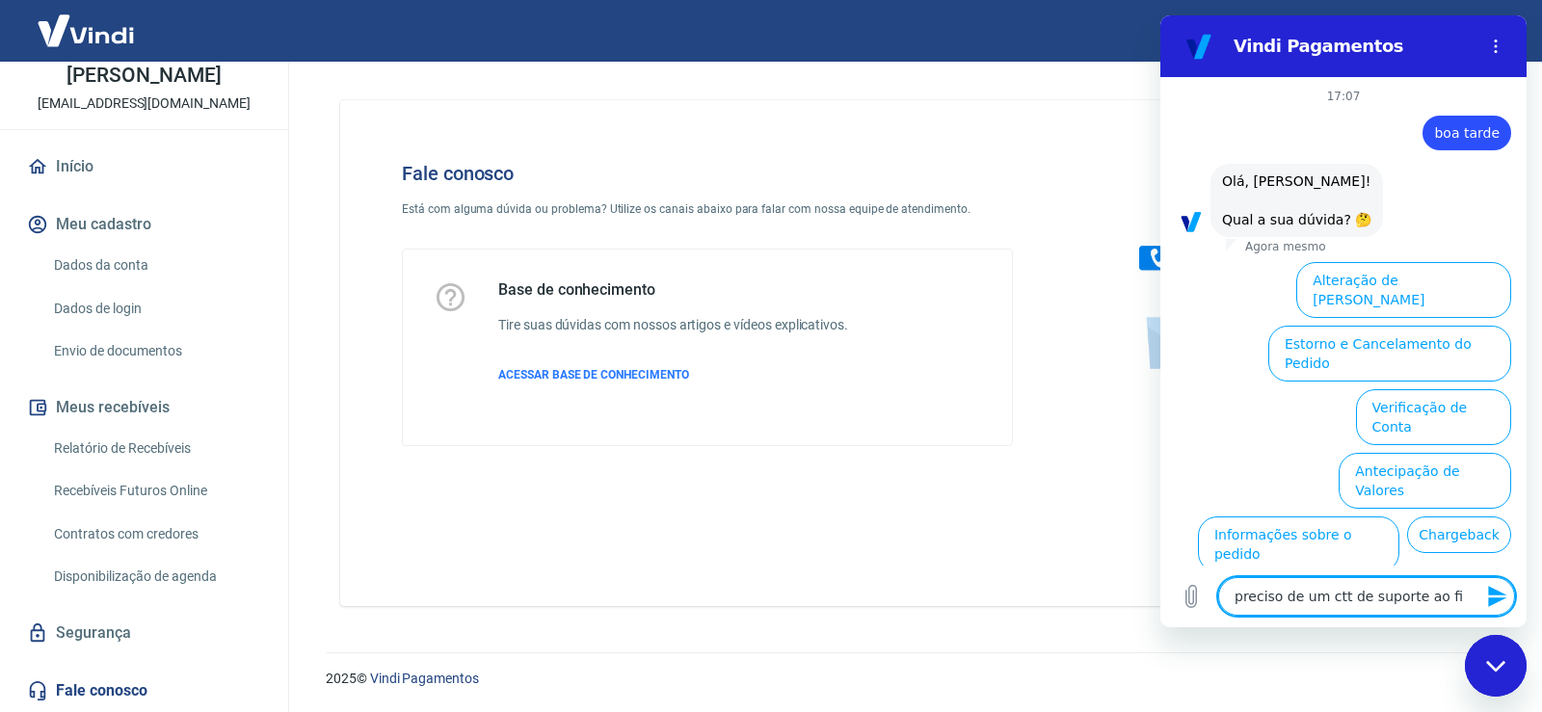
type textarea "preciso de um ctt de suporte ao fin"
type textarea "x"
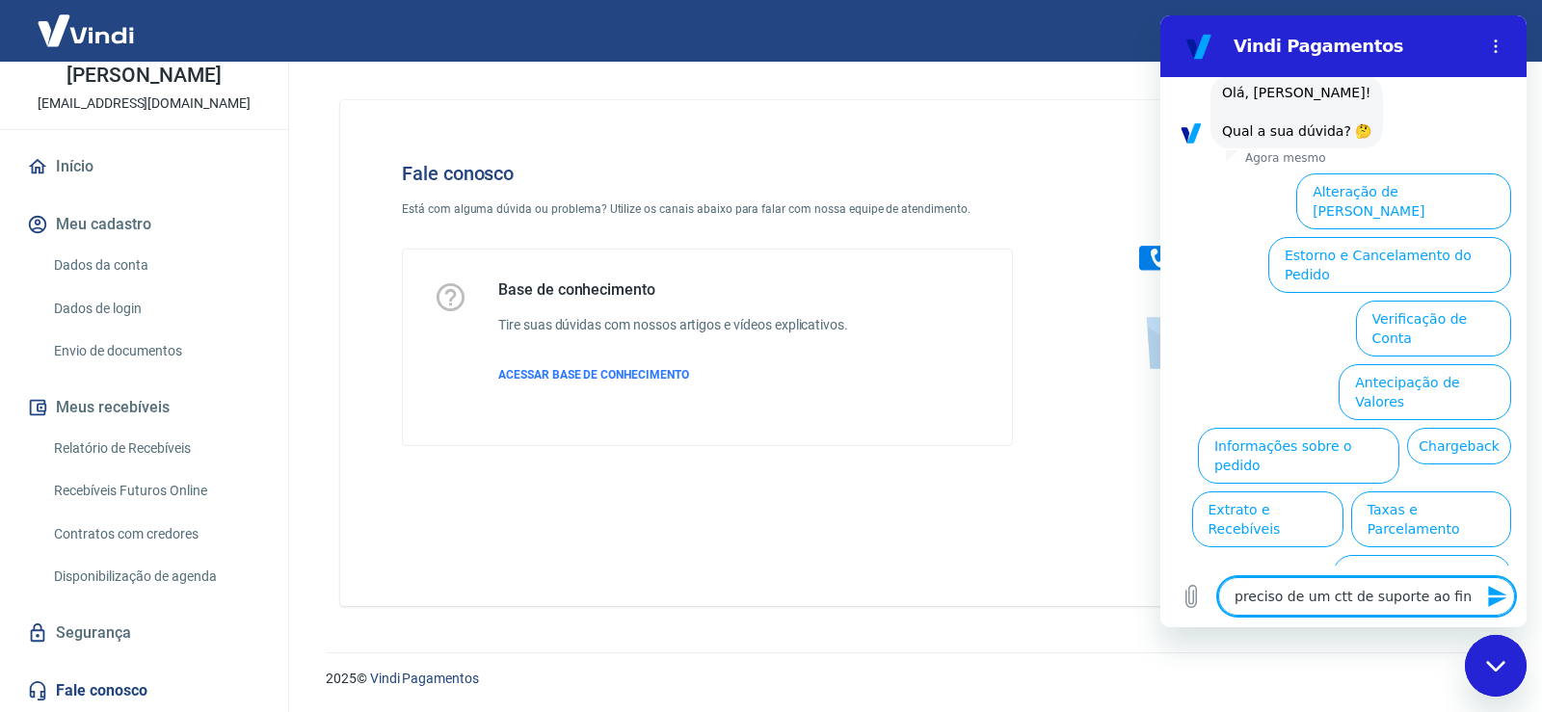
type textarea "preciso de um ctt de suporte ao fina"
type textarea "x"
type textarea "preciso de um ctt de suporte ao finan"
type textarea "x"
type textarea "preciso de um ctt de suporte ao financ"
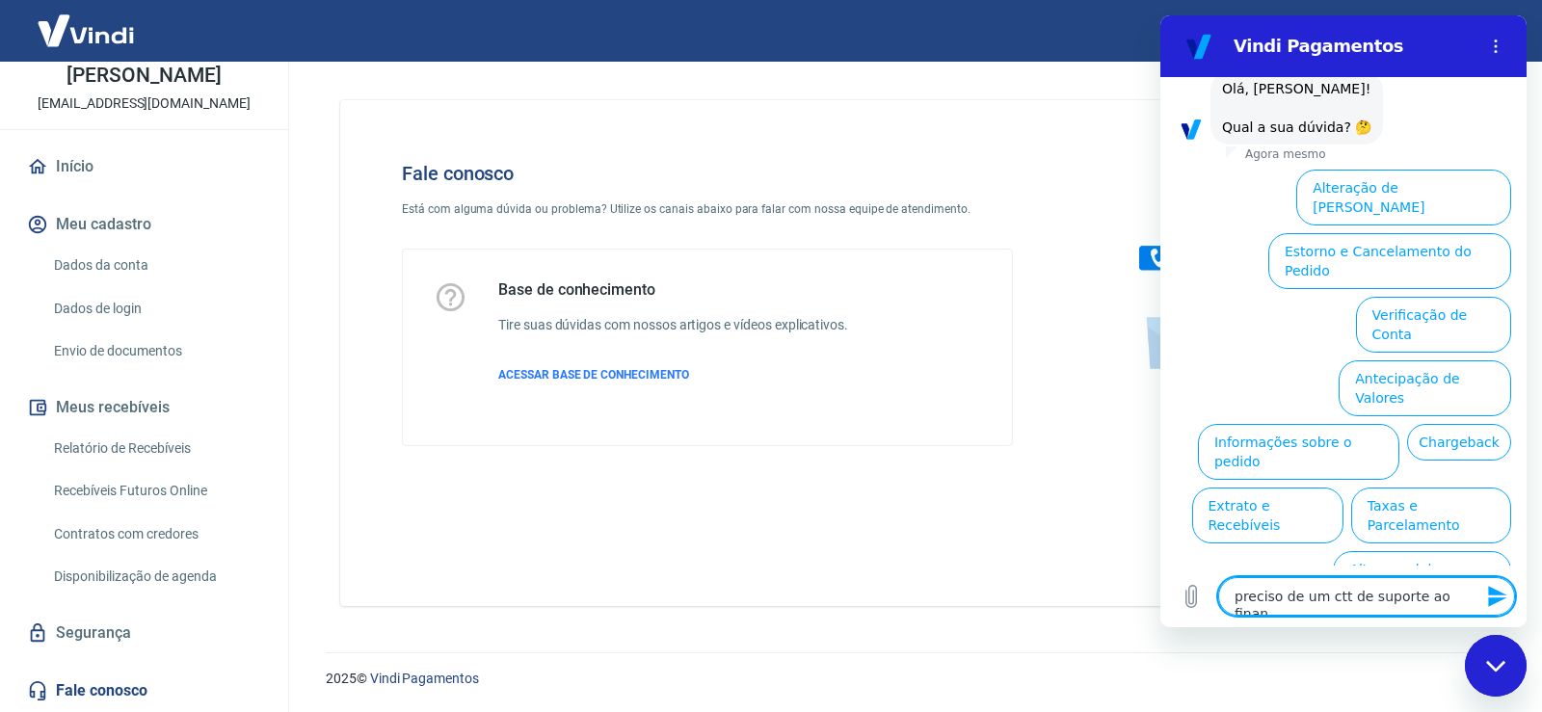
type textarea "x"
type textarea "preciso de um ctt de suporte ao finance"
type textarea "x"
type textarea "preciso de um ctt de suporte ao financei"
type textarea "x"
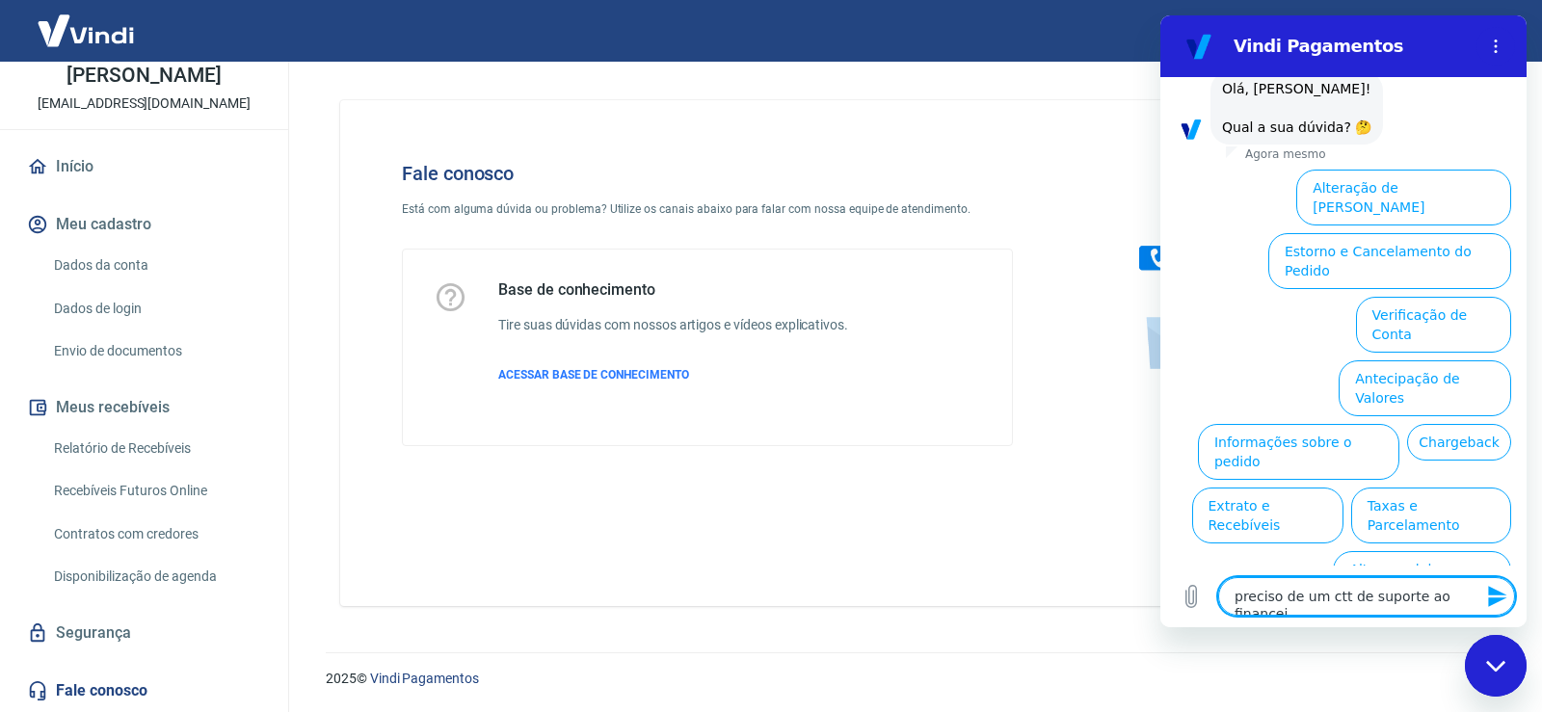
type textarea "preciso de um ctt de suporte ao financeir"
type textarea "x"
type textarea "preciso de um ctt de suporte ao financeiro"
type textarea "x"
type textarea "preciso de um ctt de suporte ao financeiro"
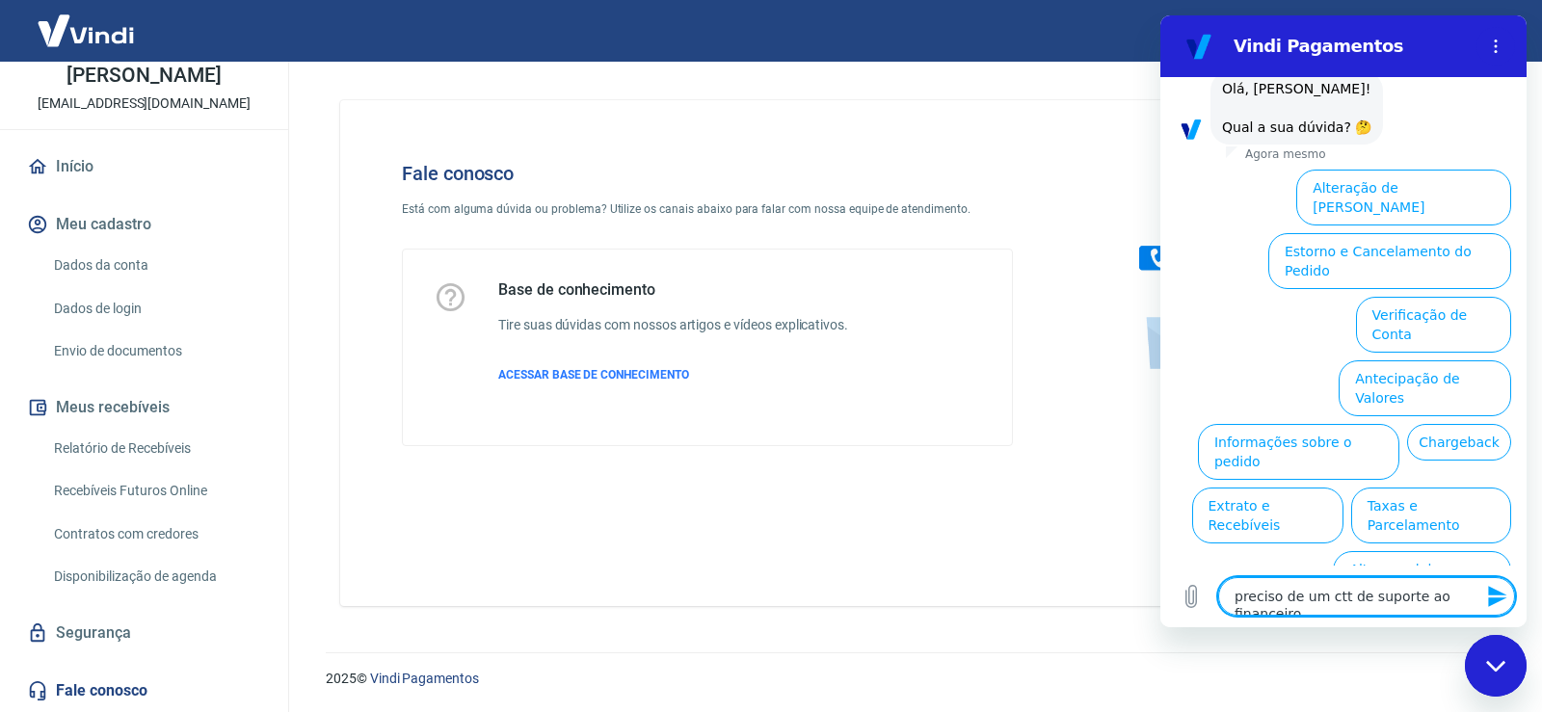
type textarea "x"
type textarea "preciso de um ctt de suporte ao financeiro"
type textarea "x"
type textarea "preciso de um ctt de suporte ao financeir"
type textarea "x"
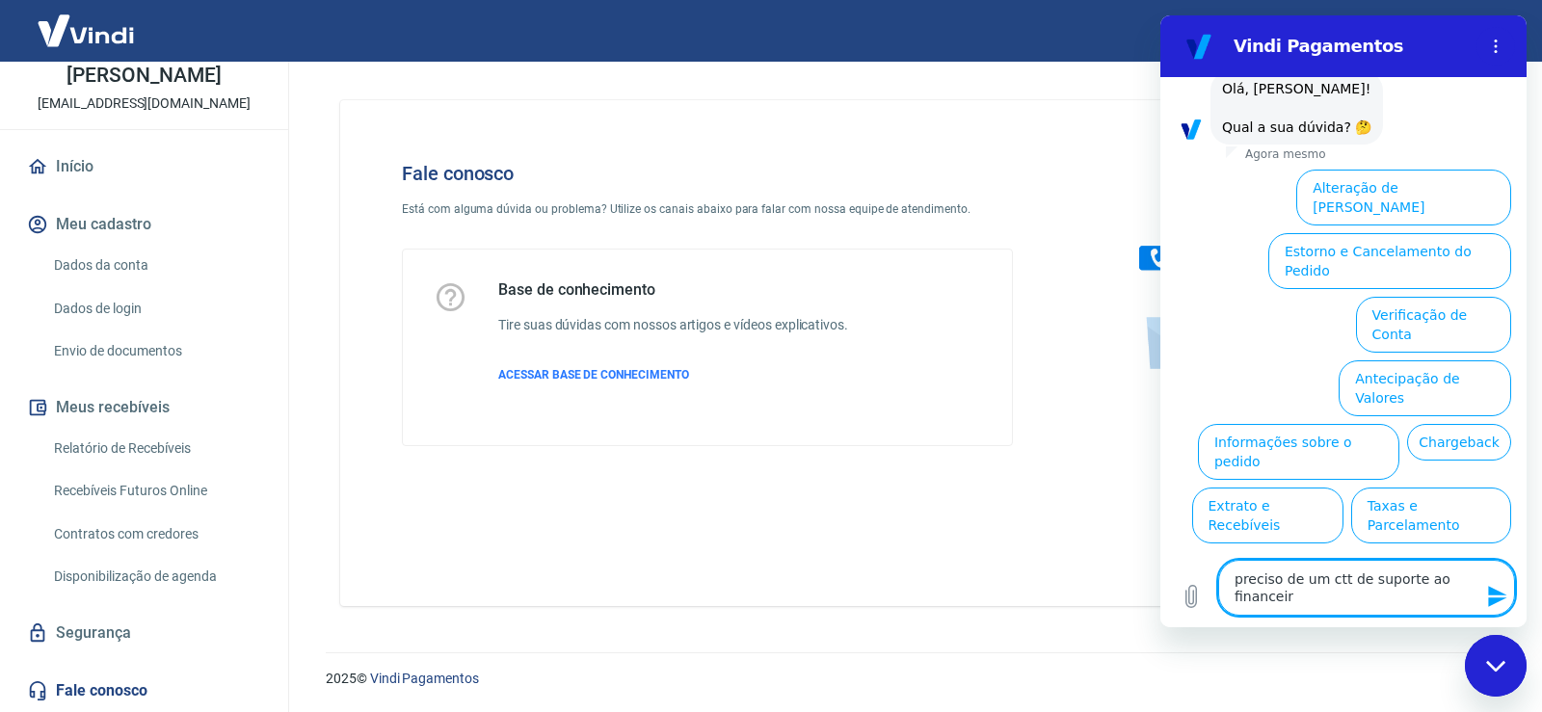
type textarea "preciso de um ctt de suporte ao financei"
type textarea "x"
type textarea "preciso de um ctt de suporte ao finance"
type textarea "x"
type textarea "preciso de um ctt de suporte ao financ"
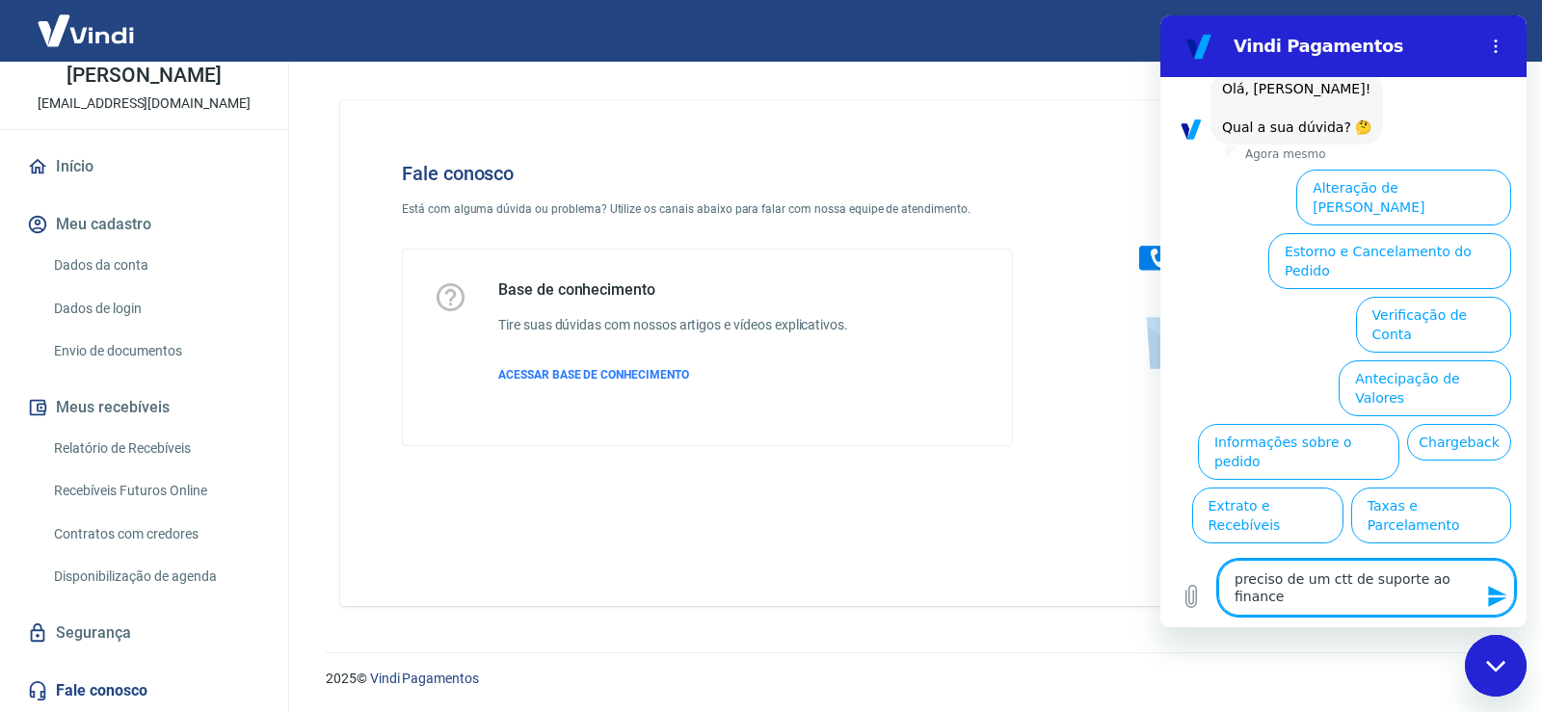
type textarea "x"
type textarea "preciso de um ctt de suporte ao finan"
type textarea "x"
type textarea "preciso de um ctt de suporte ao fina"
type textarea "x"
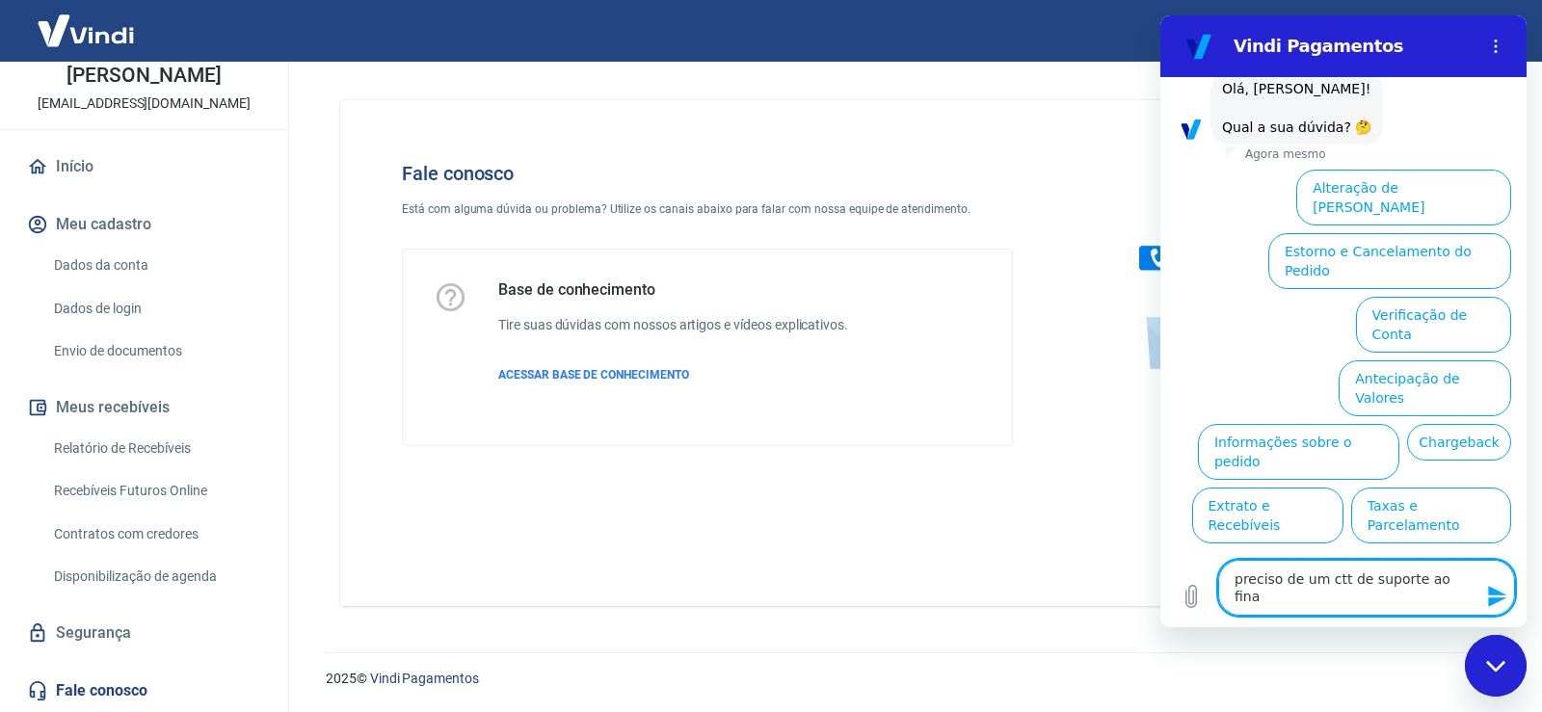
type textarea "preciso de um ctt de suporte ao fin"
type textarea "x"
type textarea "preciso de um ctt de suporte ao fi"
type textarea "x"
type textarea "preciso de um ctt de suporte ao f"
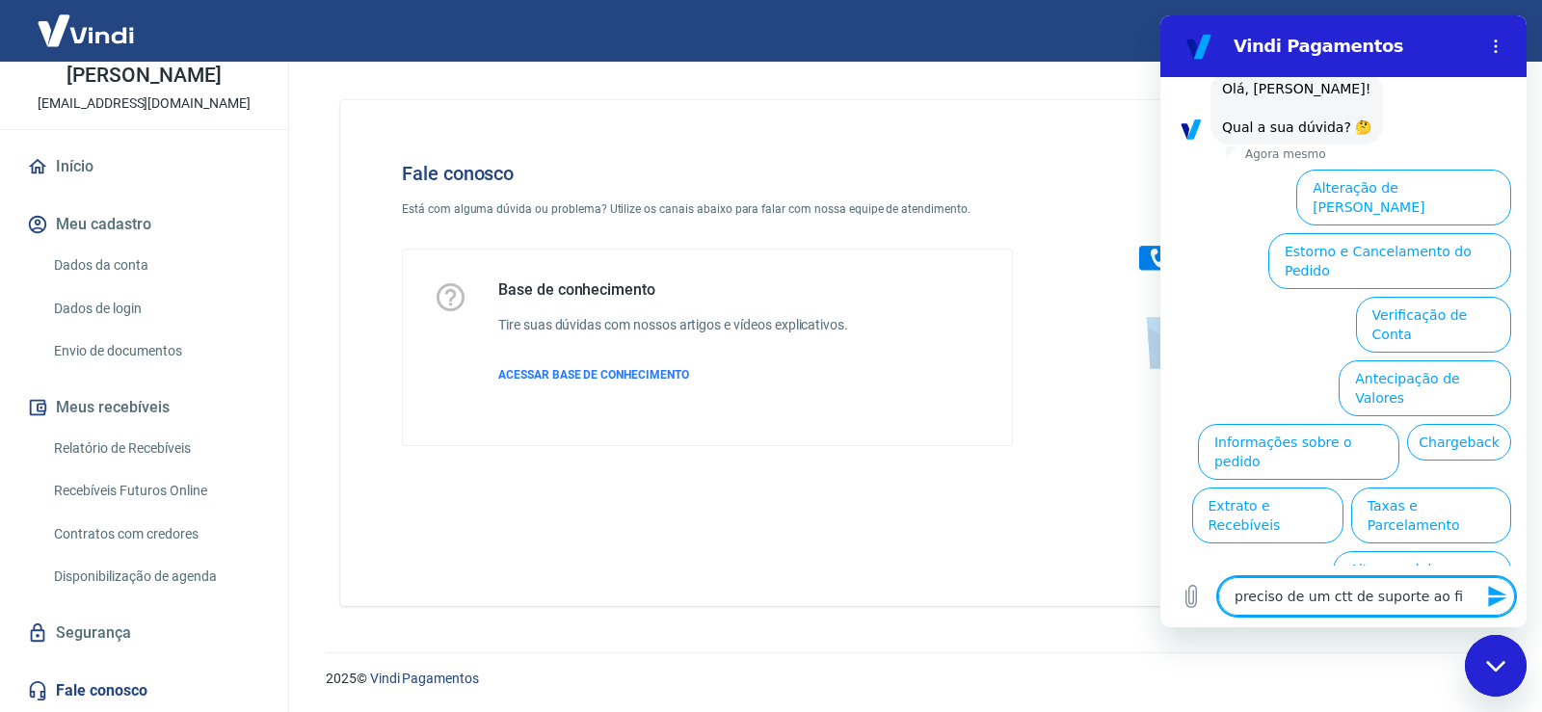
type textarea "x"
type textarea "preciso de um ctt de suporte ao"
type textarea "x"
type textarea "preciso de um ctt de suporte ao"
type textarea "x"
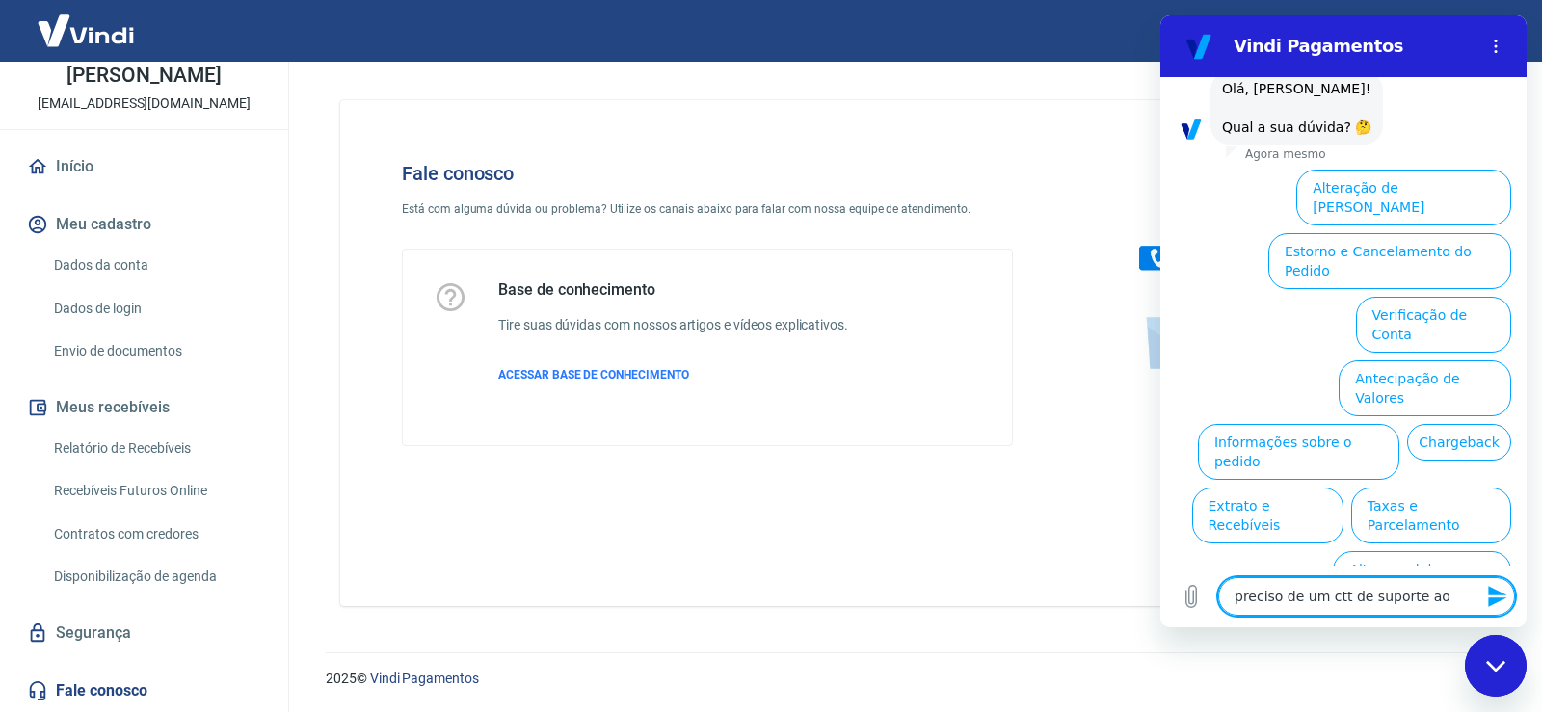
type textarea "preciso de um ctt de suporte a"
type textarea "x"
type textarea "preciso de um ctt de suporte"
type textarea "x"
type textarea "preciso de um ctt de suporte"
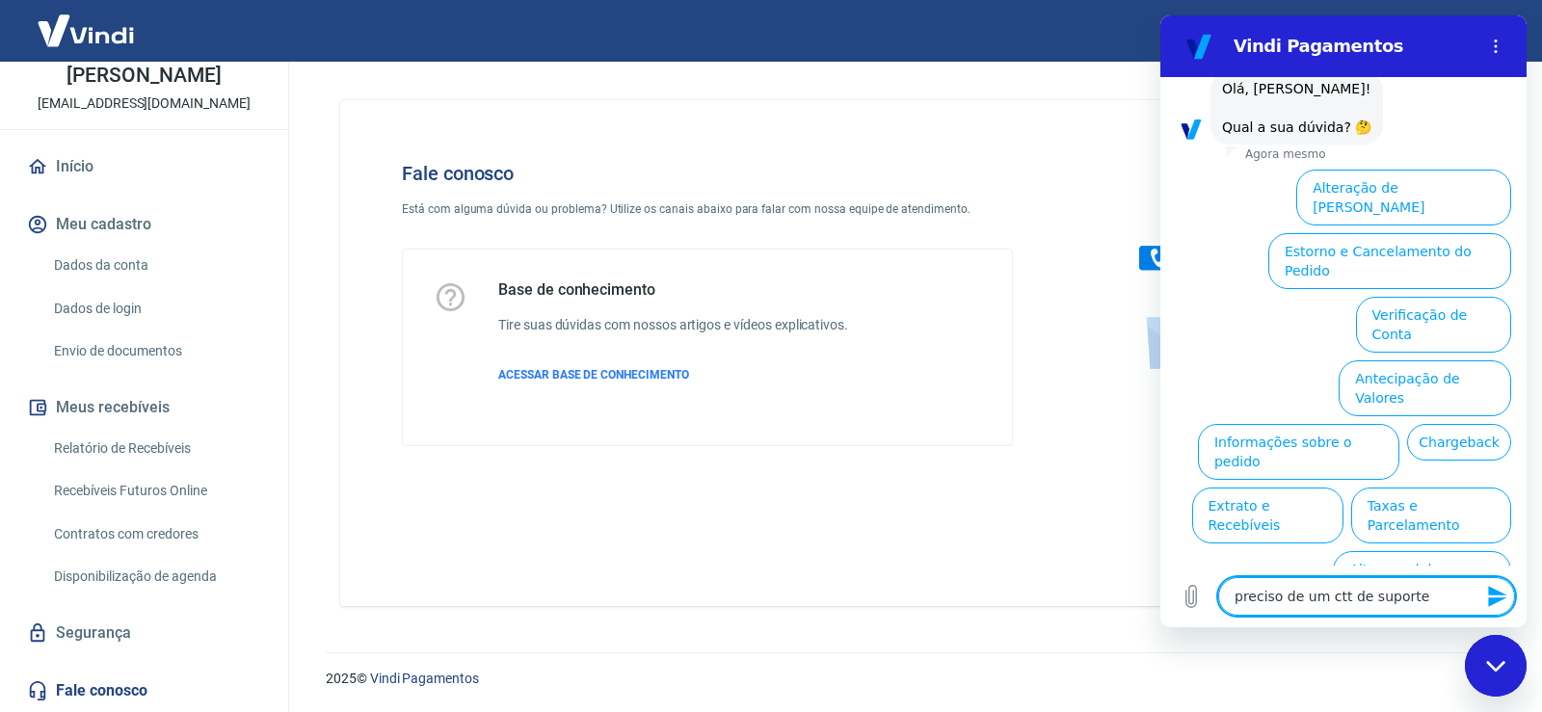
type textarea "x"
type textarea "preciso de um ctt de suport"
type textarea "x"
type textarea "preciso de um ctt de supor"
type textarea "x"
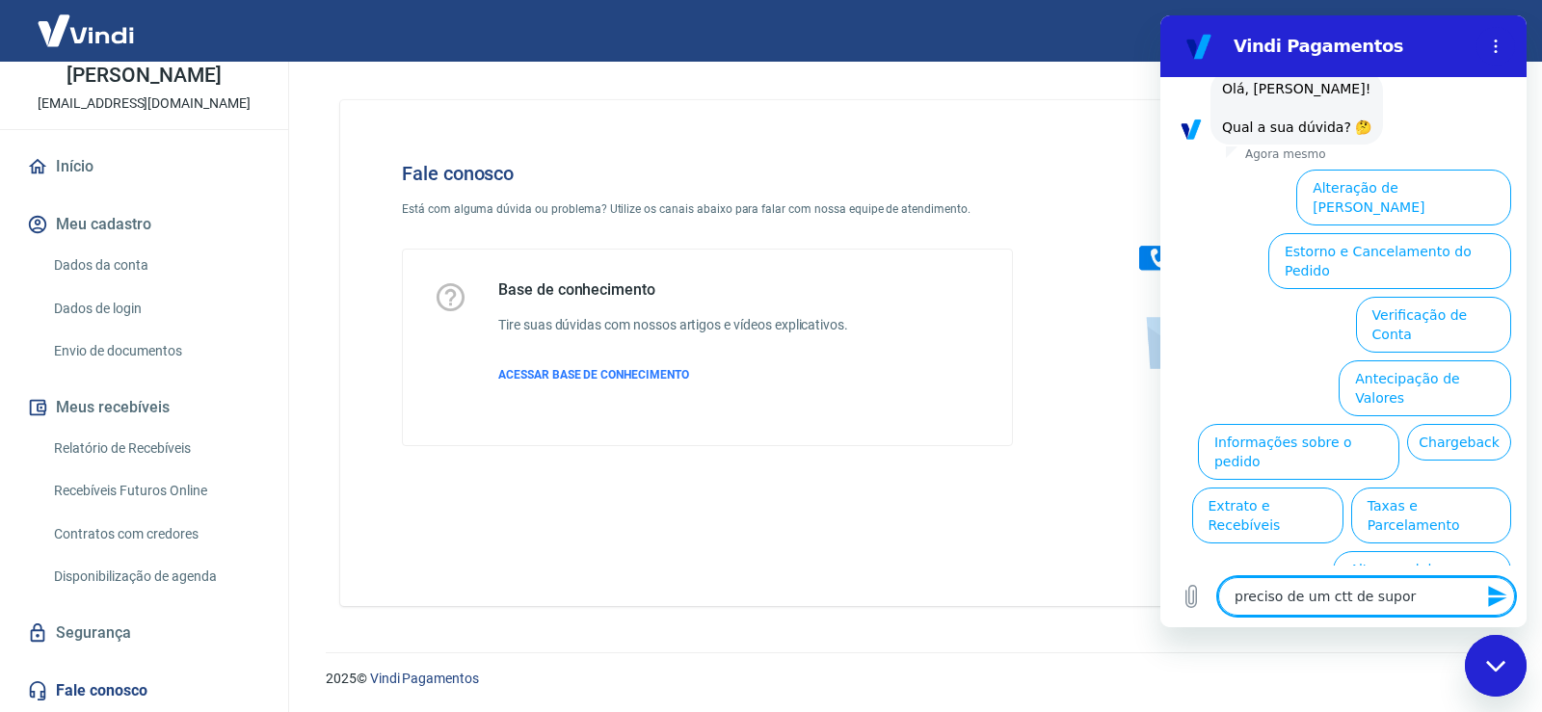
type textarea "preciso de um ctt de supo"
type textarea "x"
type textarea "preciso de um ctt de sup"
type textarea "x"
type textarea "preciso de um ctt de su"
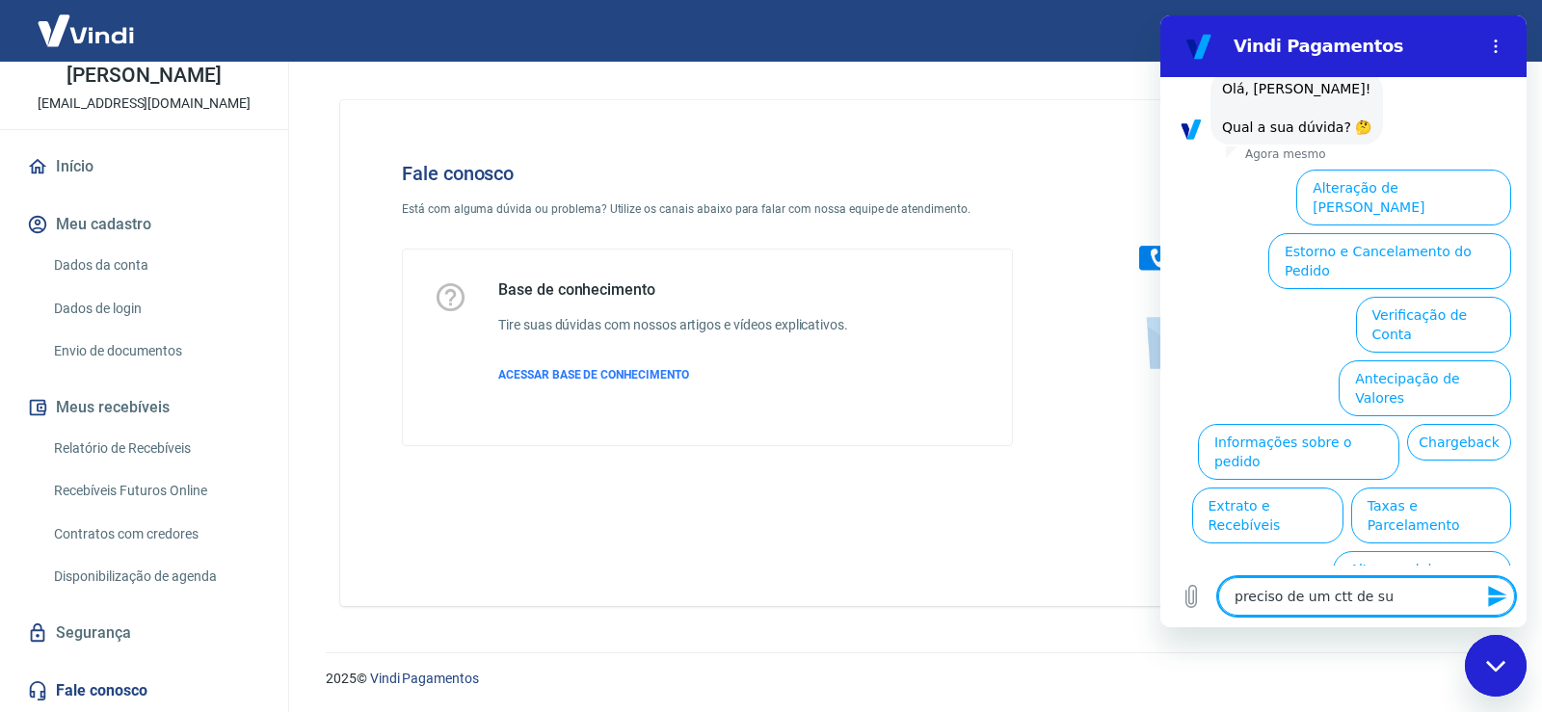
type textarea "x"
type textarea "preciso de um ctt de s"
type textarea "x"
type textarea "preciso de um ctt de"
type textarea "x"
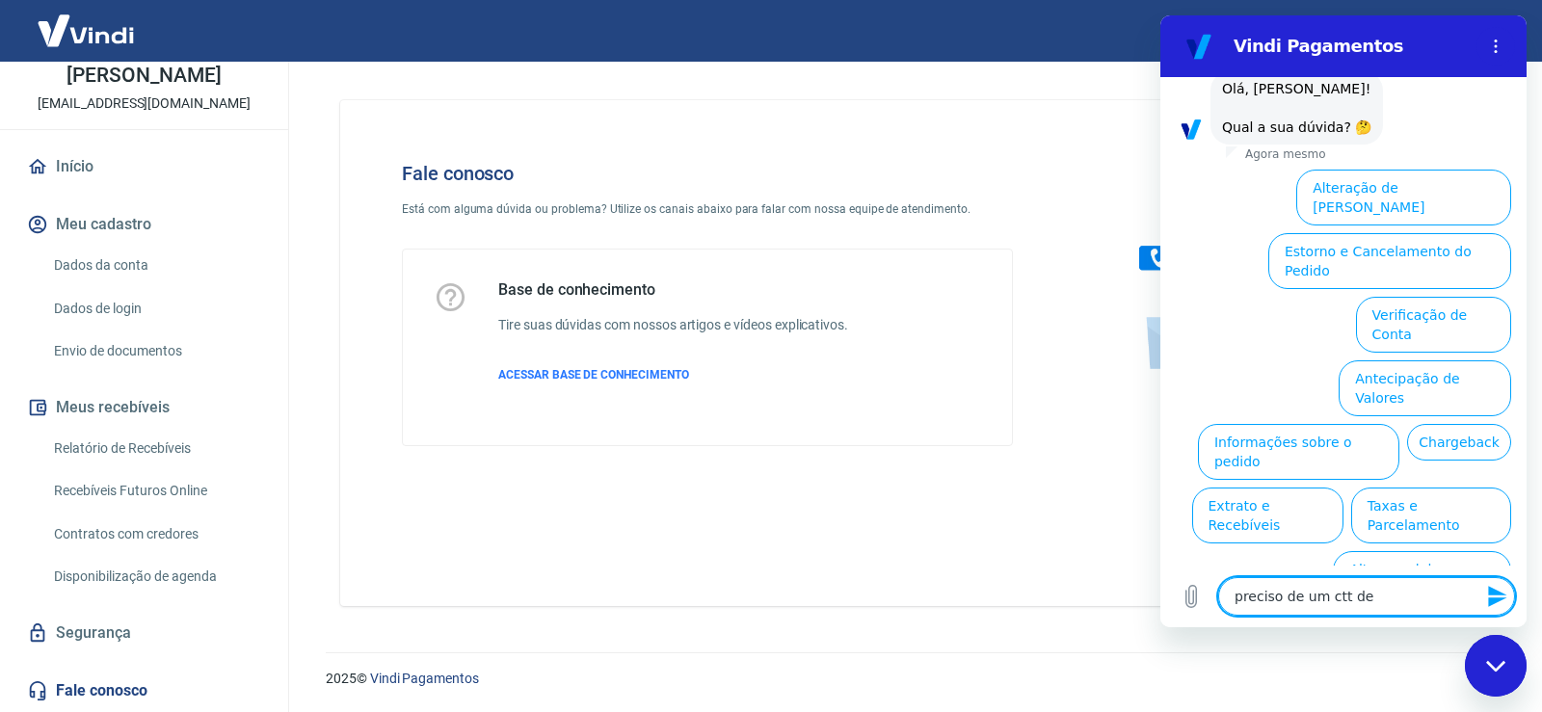
type textarea "preciso de um ctt de"
type textarea "x"
type textarea "preciso de um ctt d"
type textarea "x"
type textarea "preciso de um ctt"
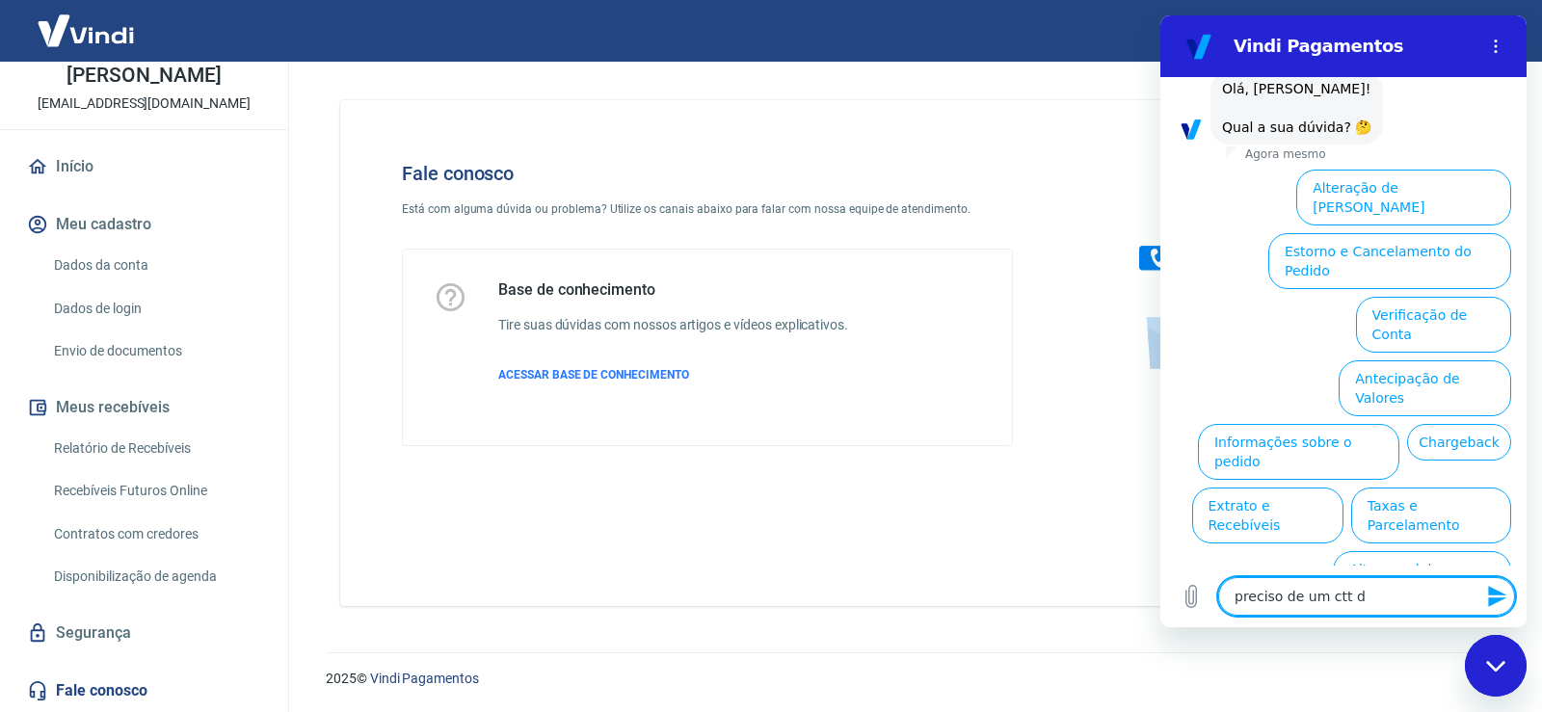
type textarea "x"
type textarea "preciso de um ctt"
type textarea "x"
type textarea "preciso de um ct"
type textarea "x"
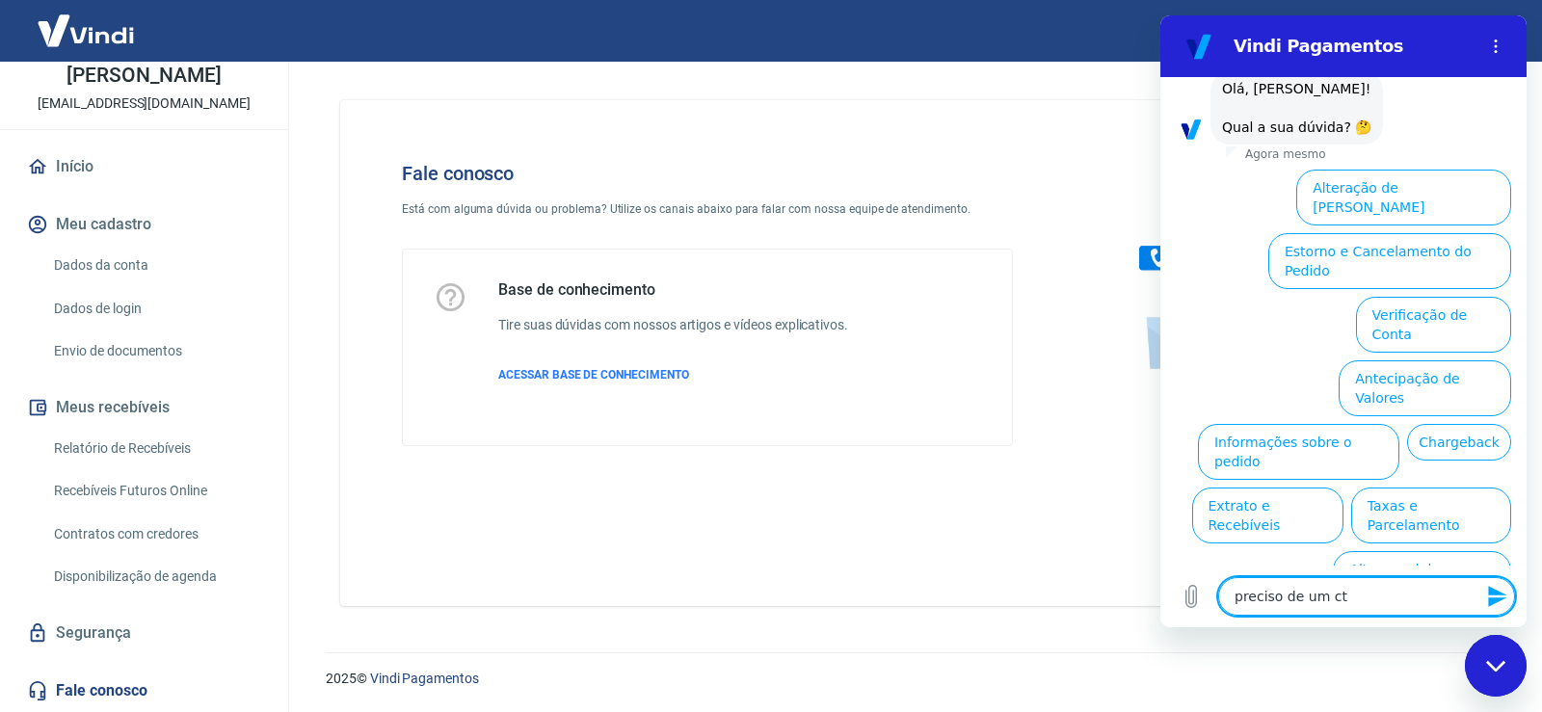
type textarea "preciso de um c"
type textarea "x"
type textarea "preciso de um"
type textarea "x"
type textarea "preciso de um"
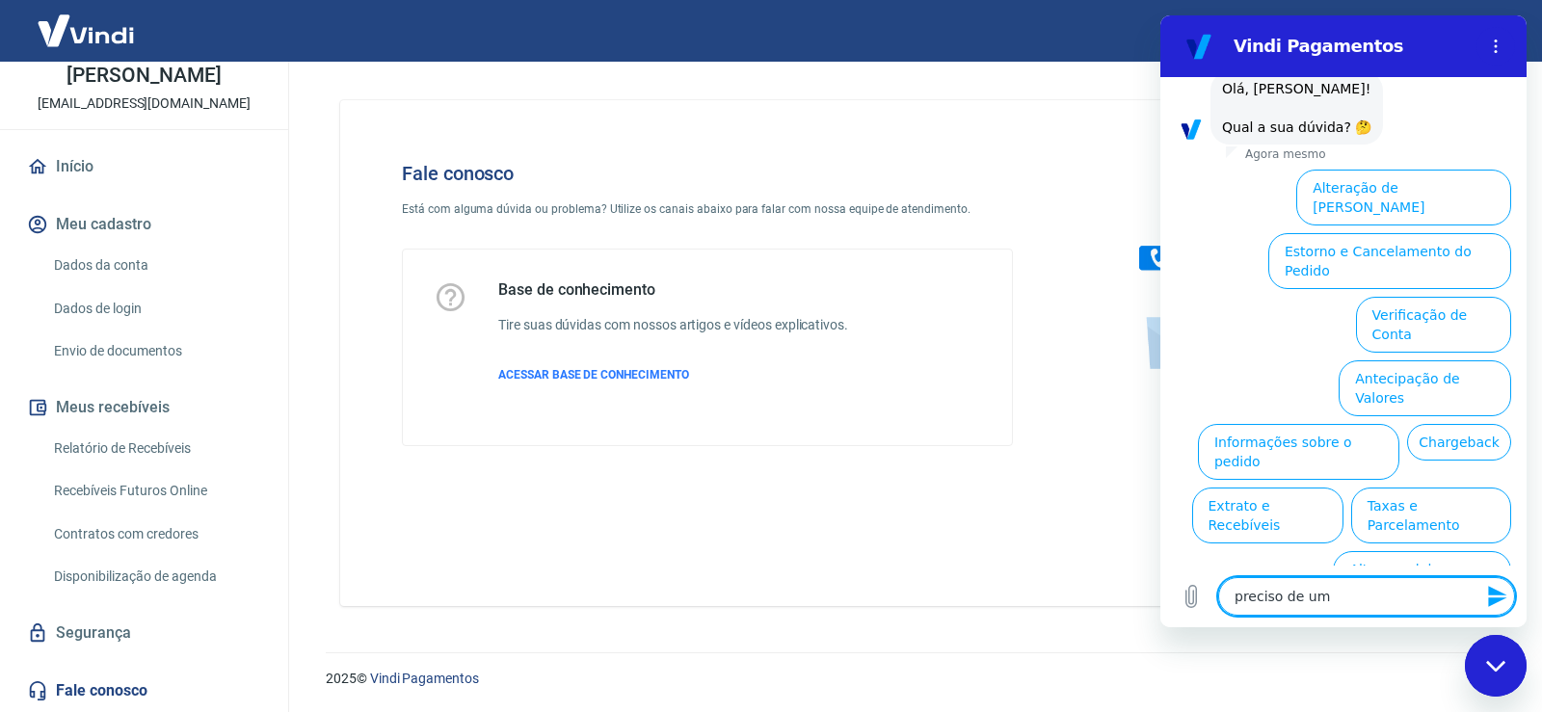
type textarea "x"
type textarea "preciso de u"
type textarea "x"
type textarea "preciso de"
type textarea "x"
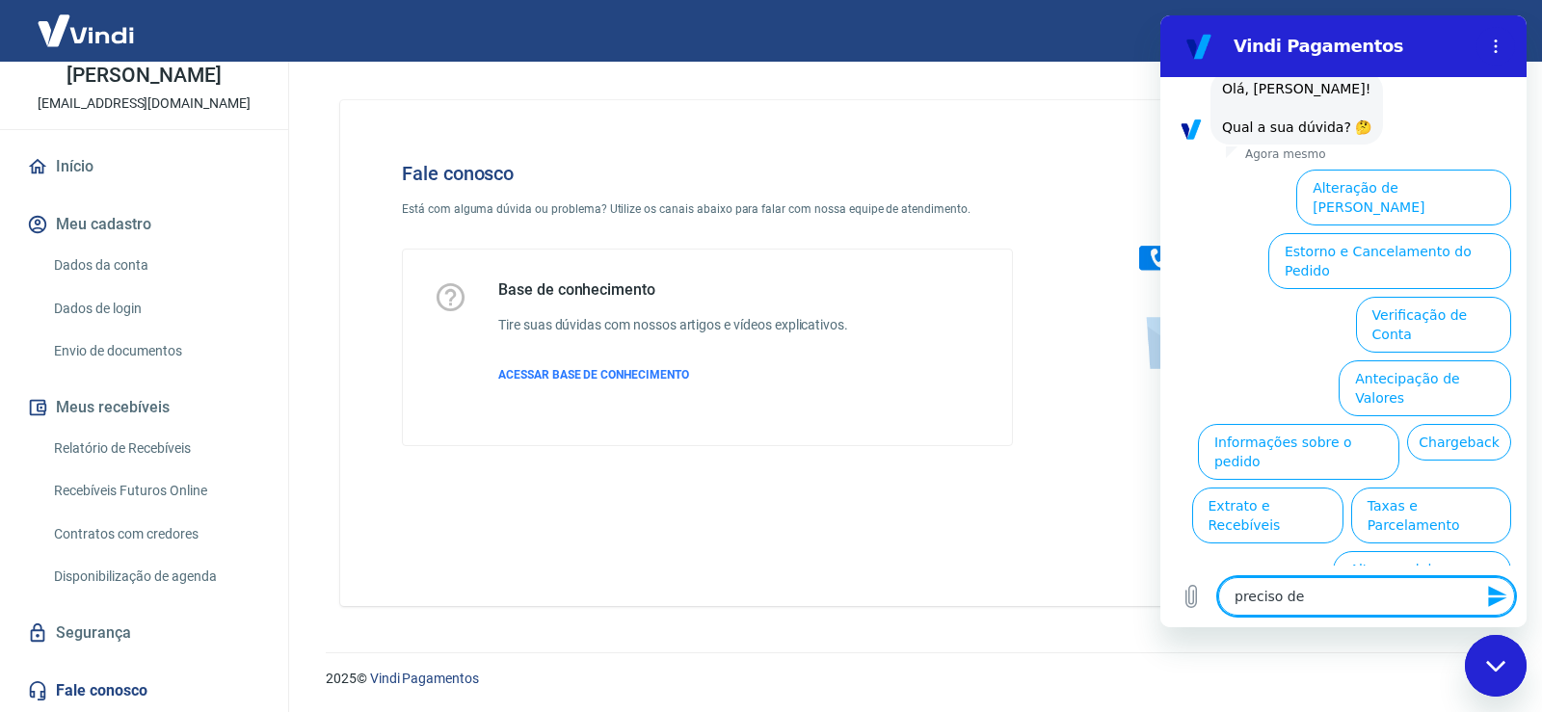
type textarea "preciso de"
type textarea "x"
type textarea "preciso d"
type textarea "x"
type textarea "preciso"
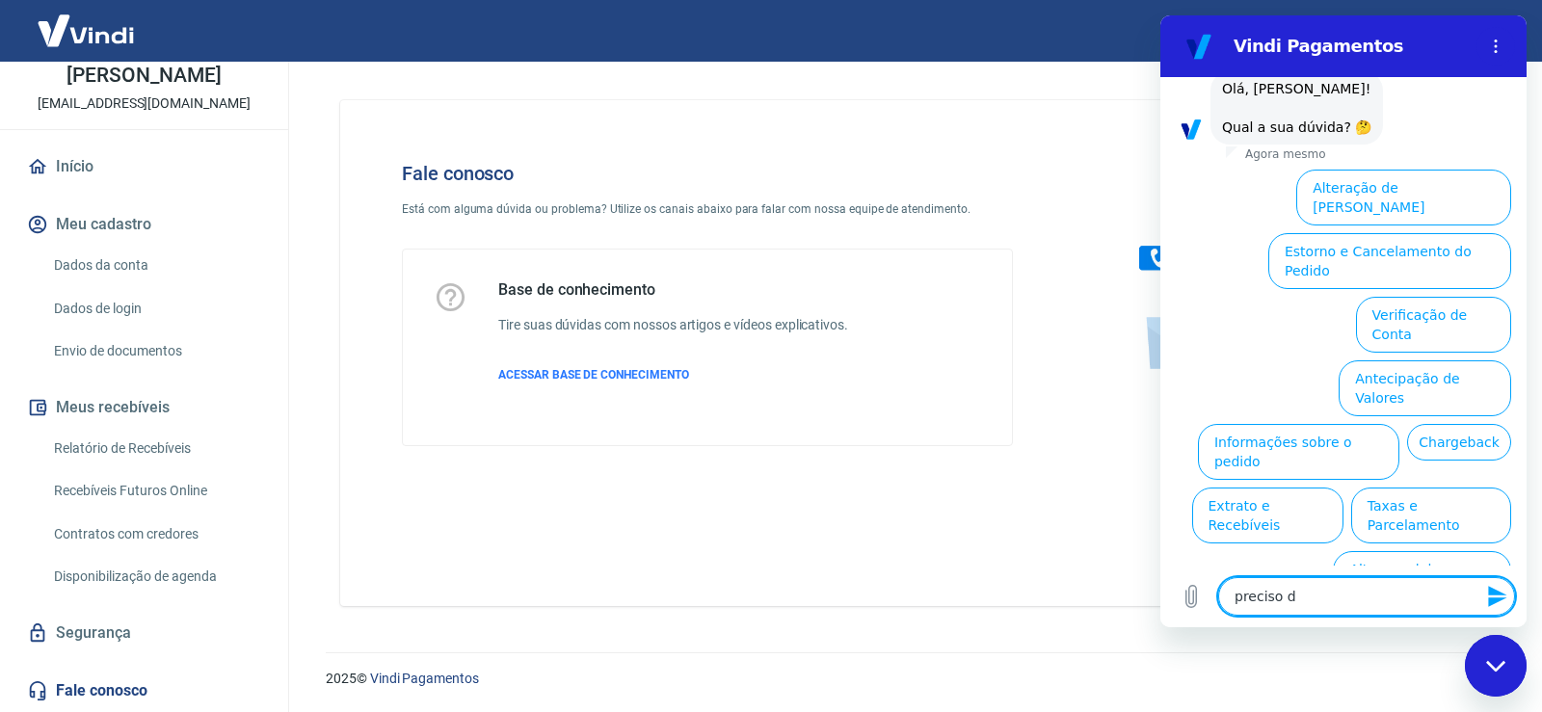
type textarea "x"
type textarea "preciso"
type textarea "x"
type textarea "precis"
type textarea "x"
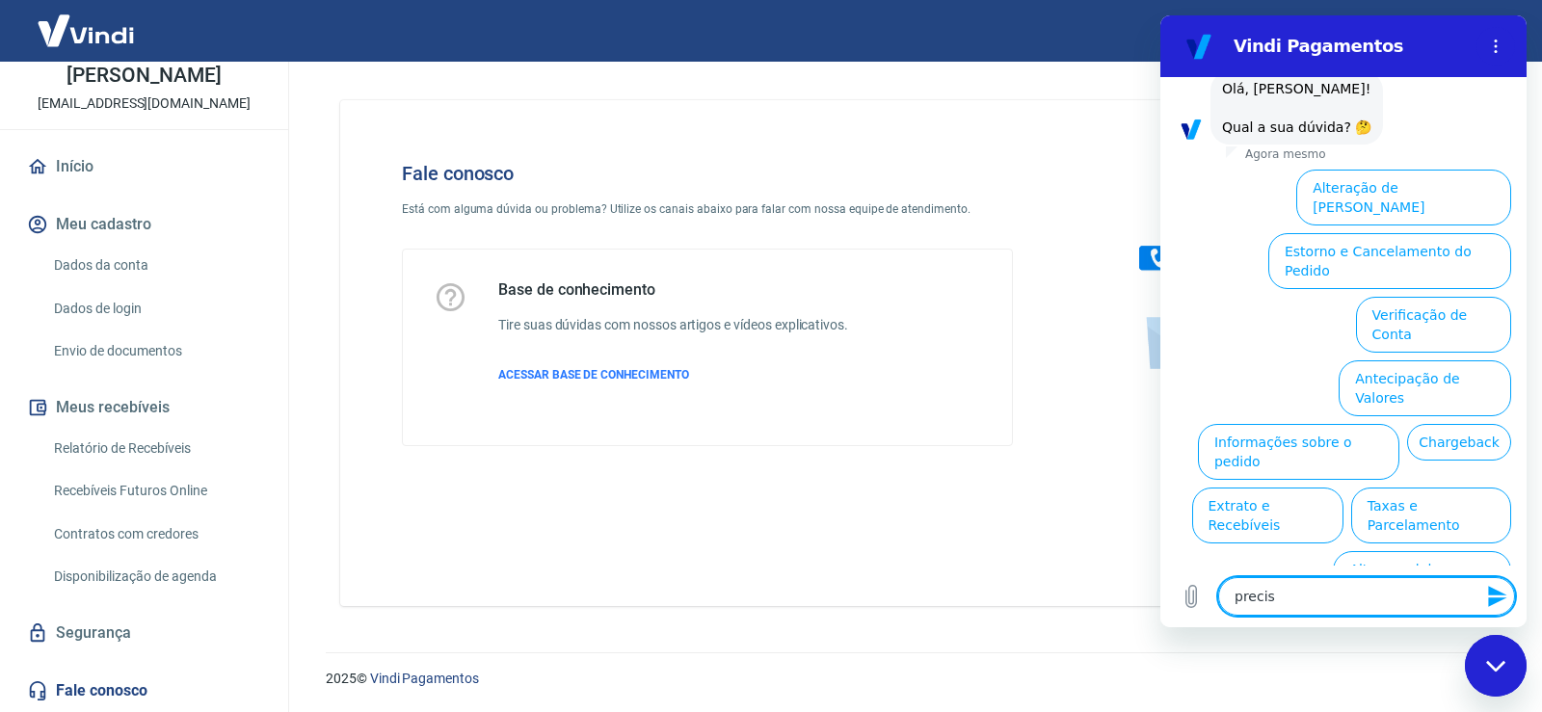
type textarea "preci"
type textarea "x"
type textarea "prec"
type textarea "x"
type textarea "pre"
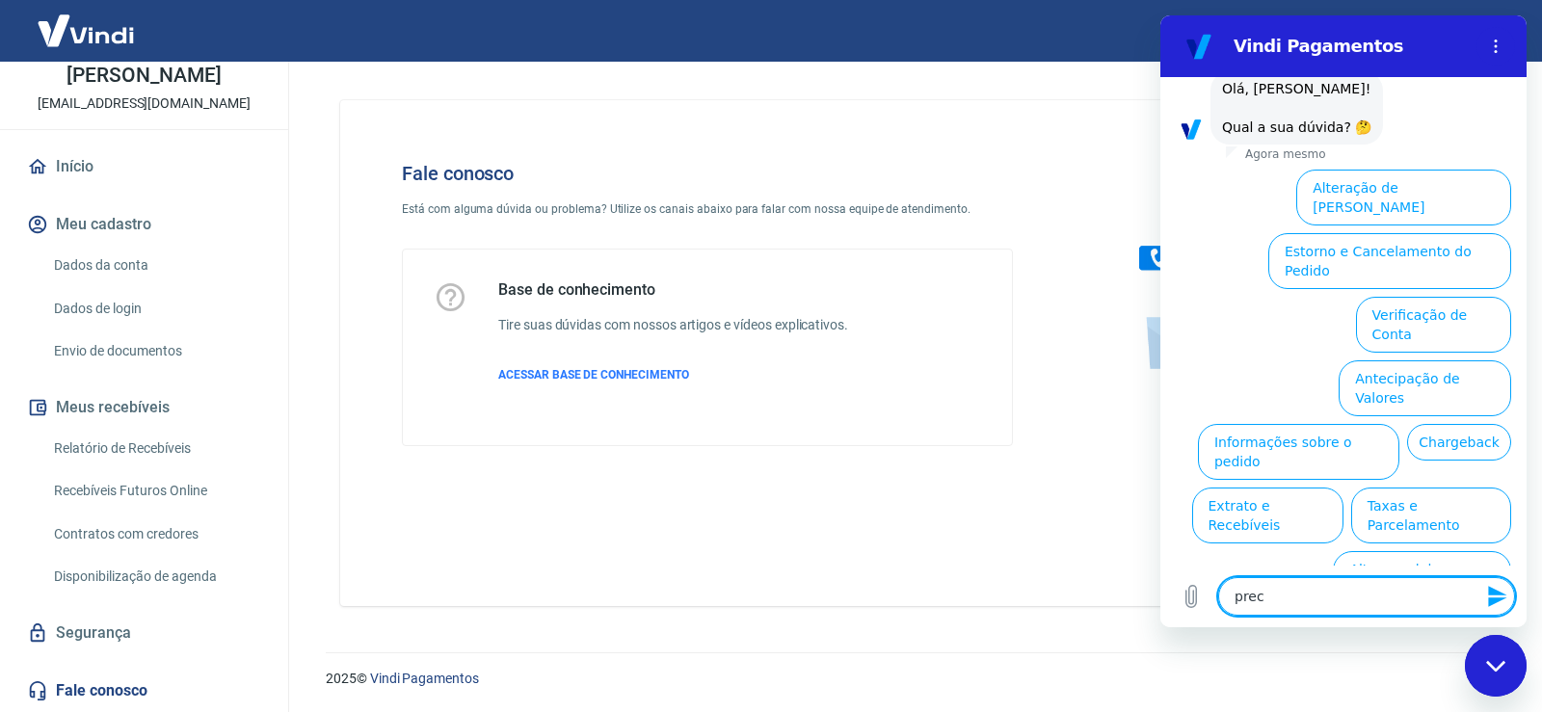
type textarea "x"
type textarea "pr"
type textarea "x"
type textarea "p"
type textarea "x"
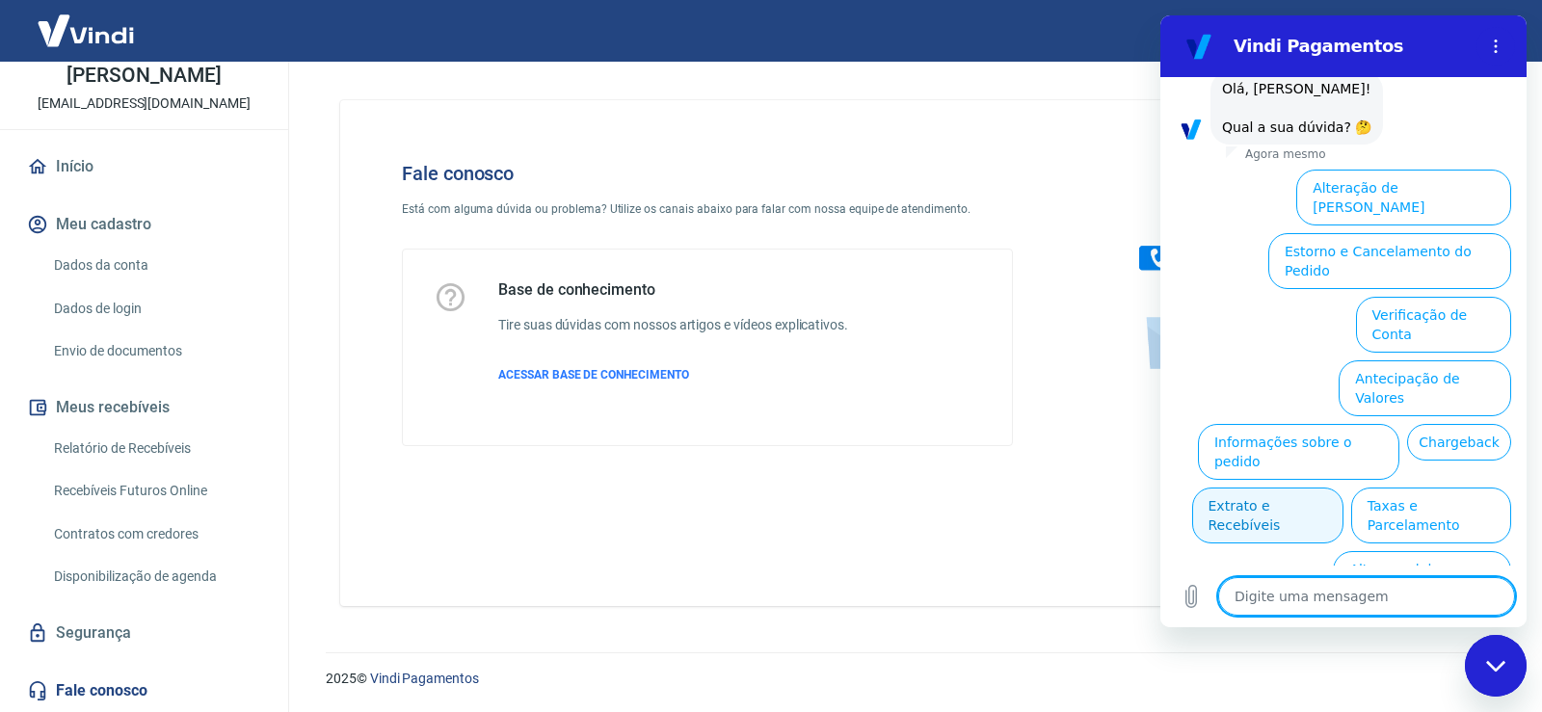
click at [1344, 488] on button "Extrato e Recebíveis" at bounding box center [1267, 516] width 151 height 56
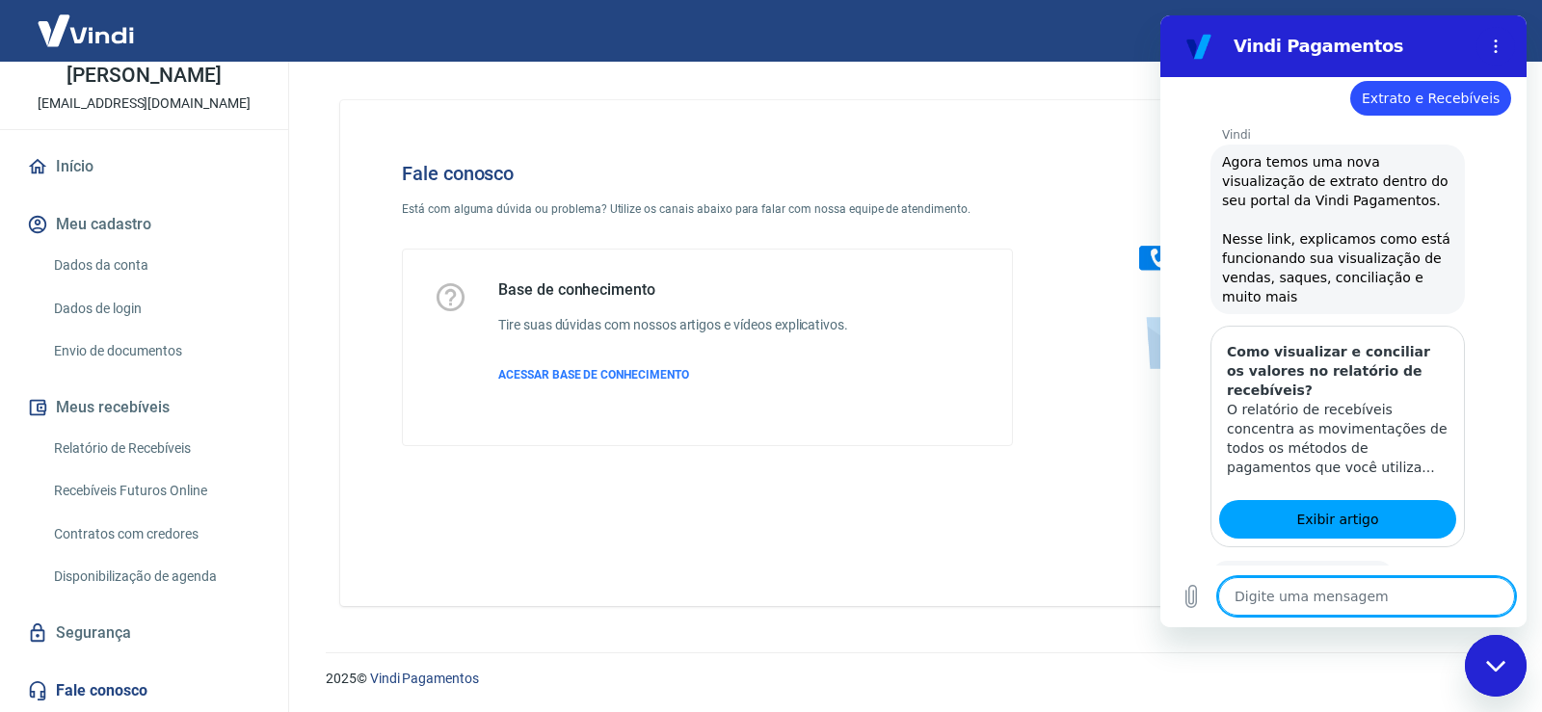
scroll to position [264, 0]
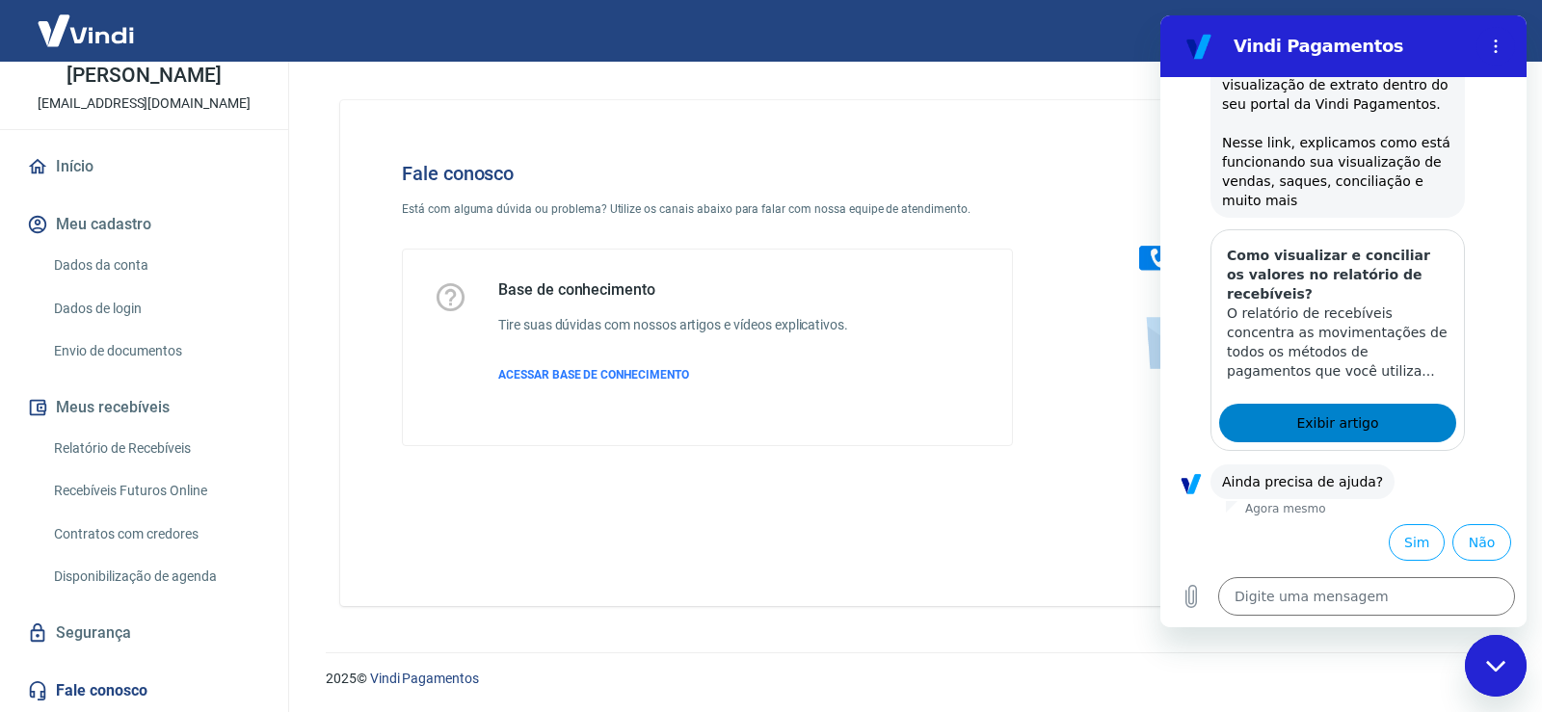
click at [1374, 433] on link "Exibir artigo" at bounding box center [1337, 423] width 237 height 39
click at [1398, 538] on button "Sim" at bounding box center [1417, 542] width 56 height 37
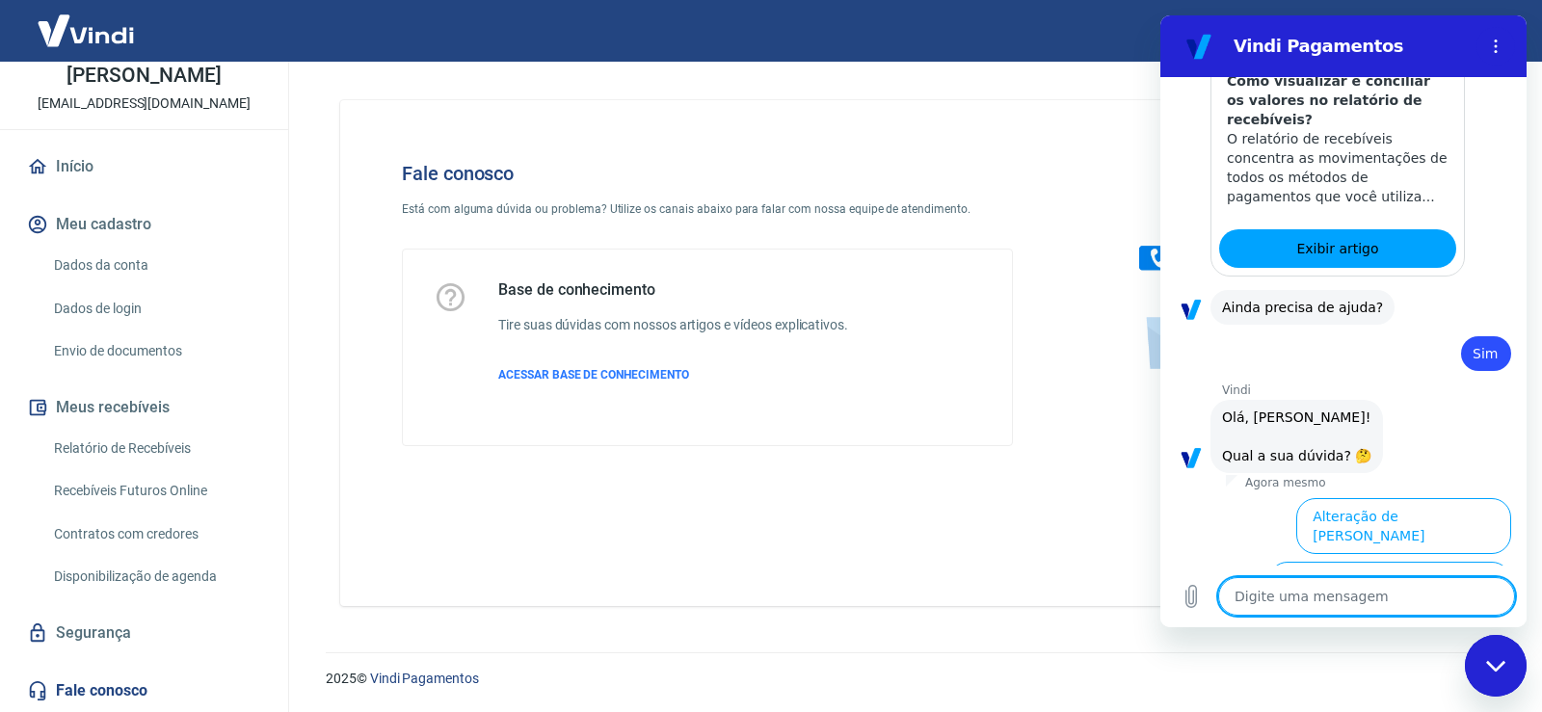
scroll to position [767, 0]
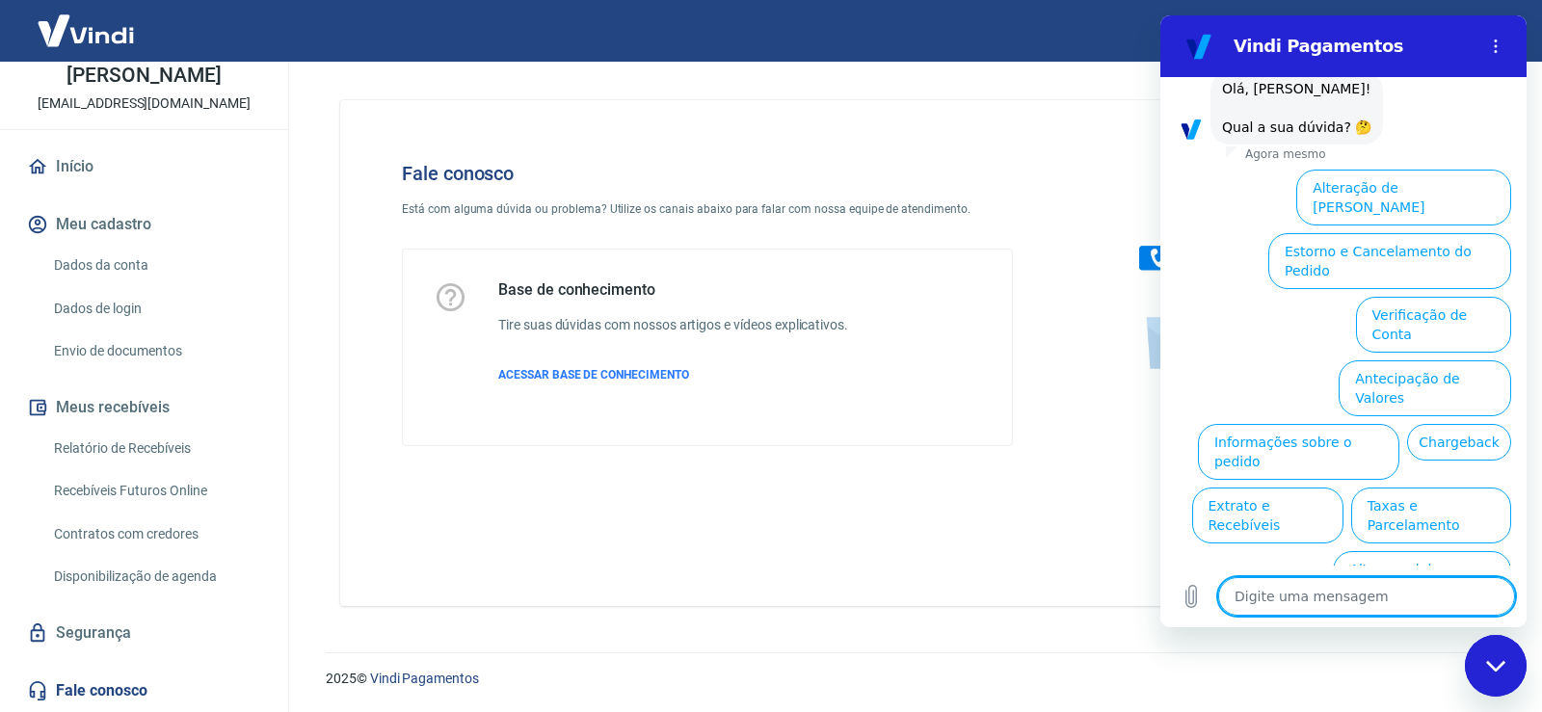
type textarea "x"
type textarea "c"
type textarea "x"
type textarea "co"
type textarea "x"
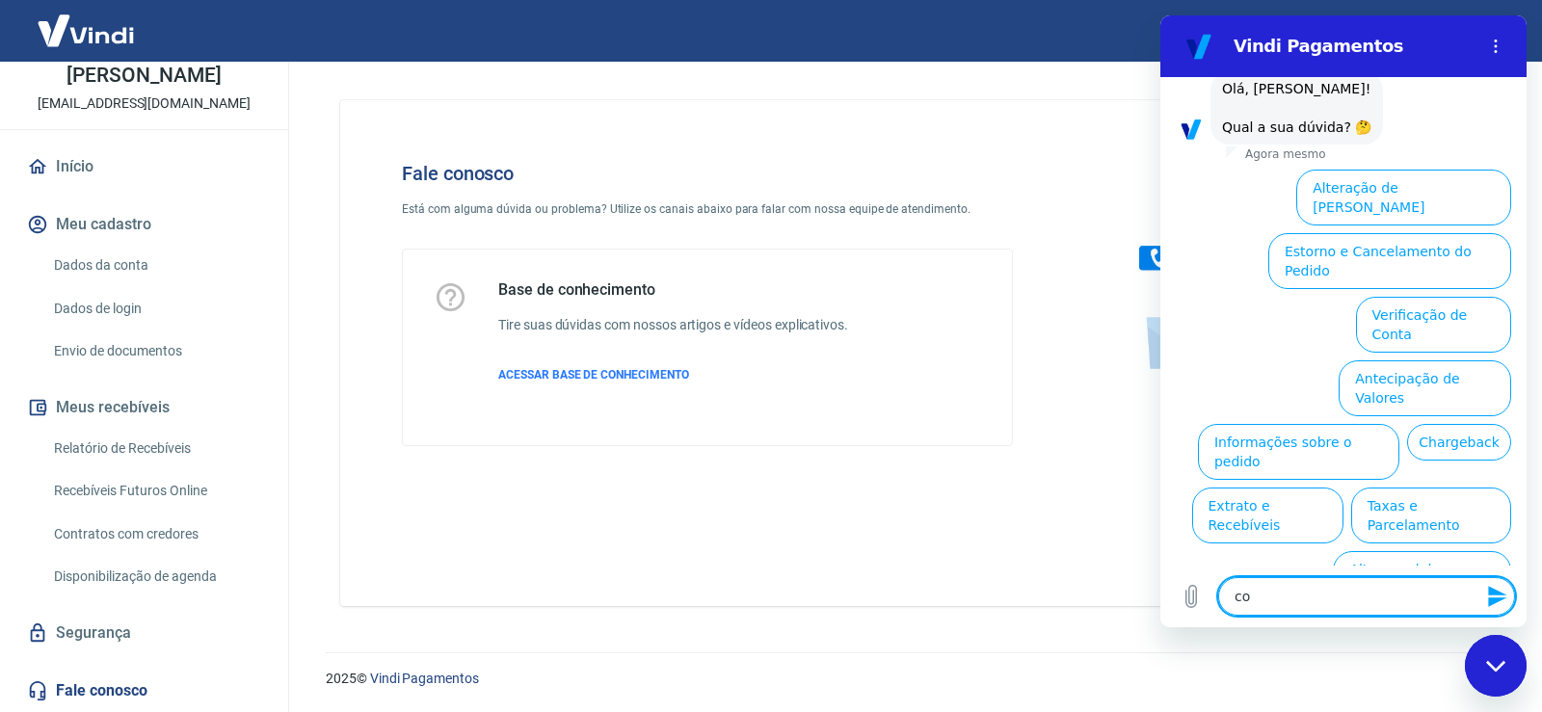
type textarea "con"
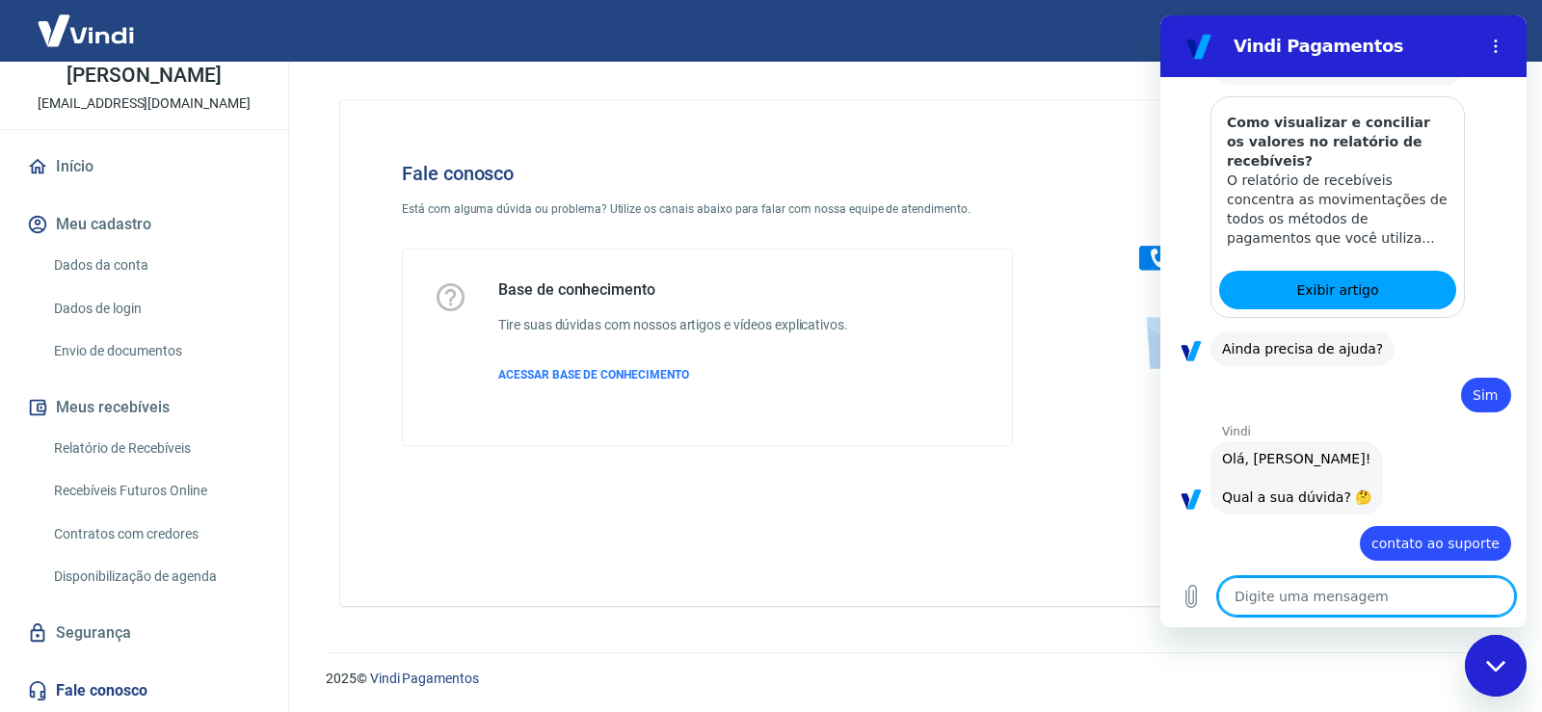
scroll to position [517, 0]
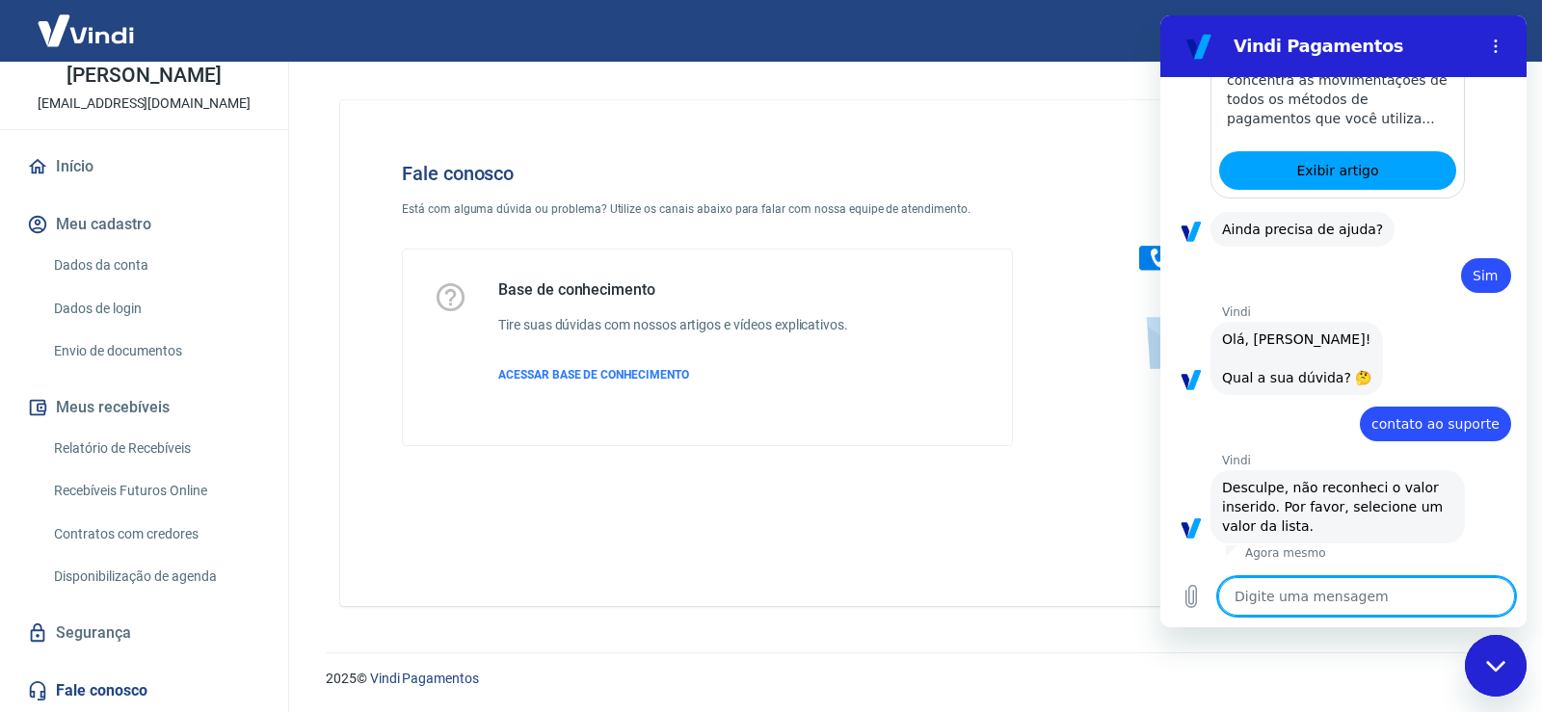
click at [1380, 418] on span "contato ao suporte" at bounding box center [1435, 423] width 128 height 15
click at [1342, 372] on span "Olá, [PERSON_NAME]! Qual a sua dúvida? 🤔" at bounding box center [1296, 359] width 149 height 54
